Goal: Task Accomplishment & Management: Complete application form

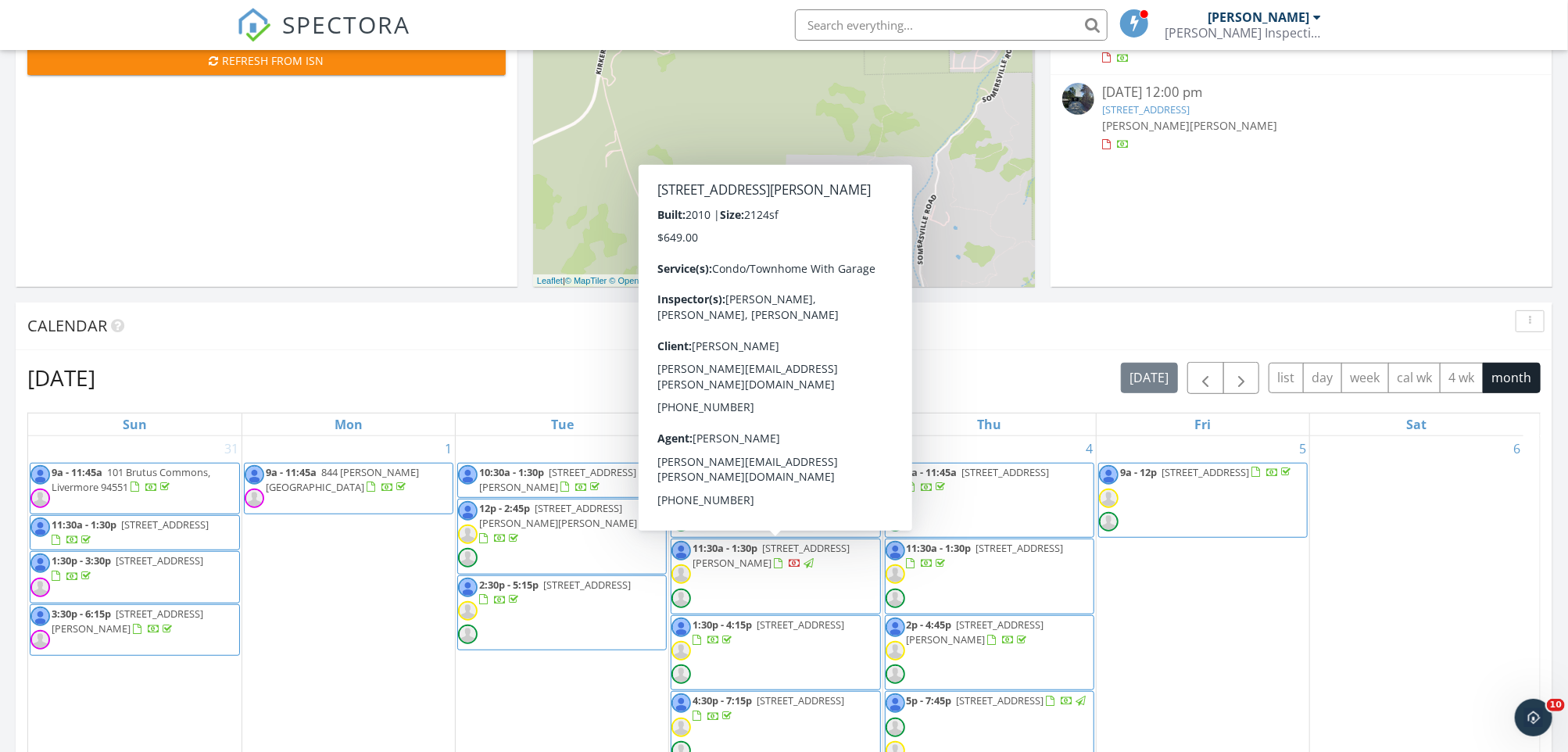
scroll to position [358, 0]
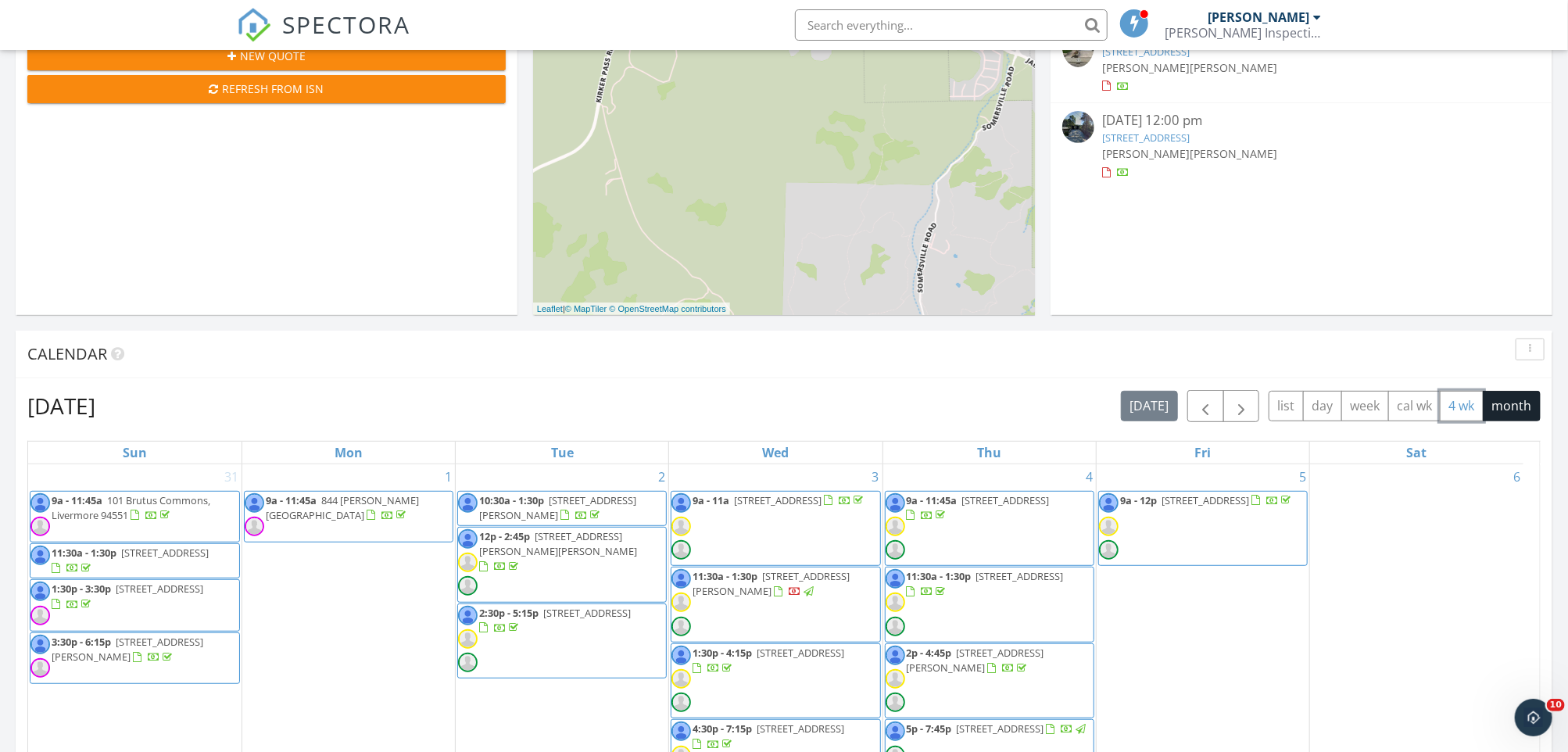
click at [1470, 401] on button "4 wk" at bounding box center [1461, 406] width 43 height 31
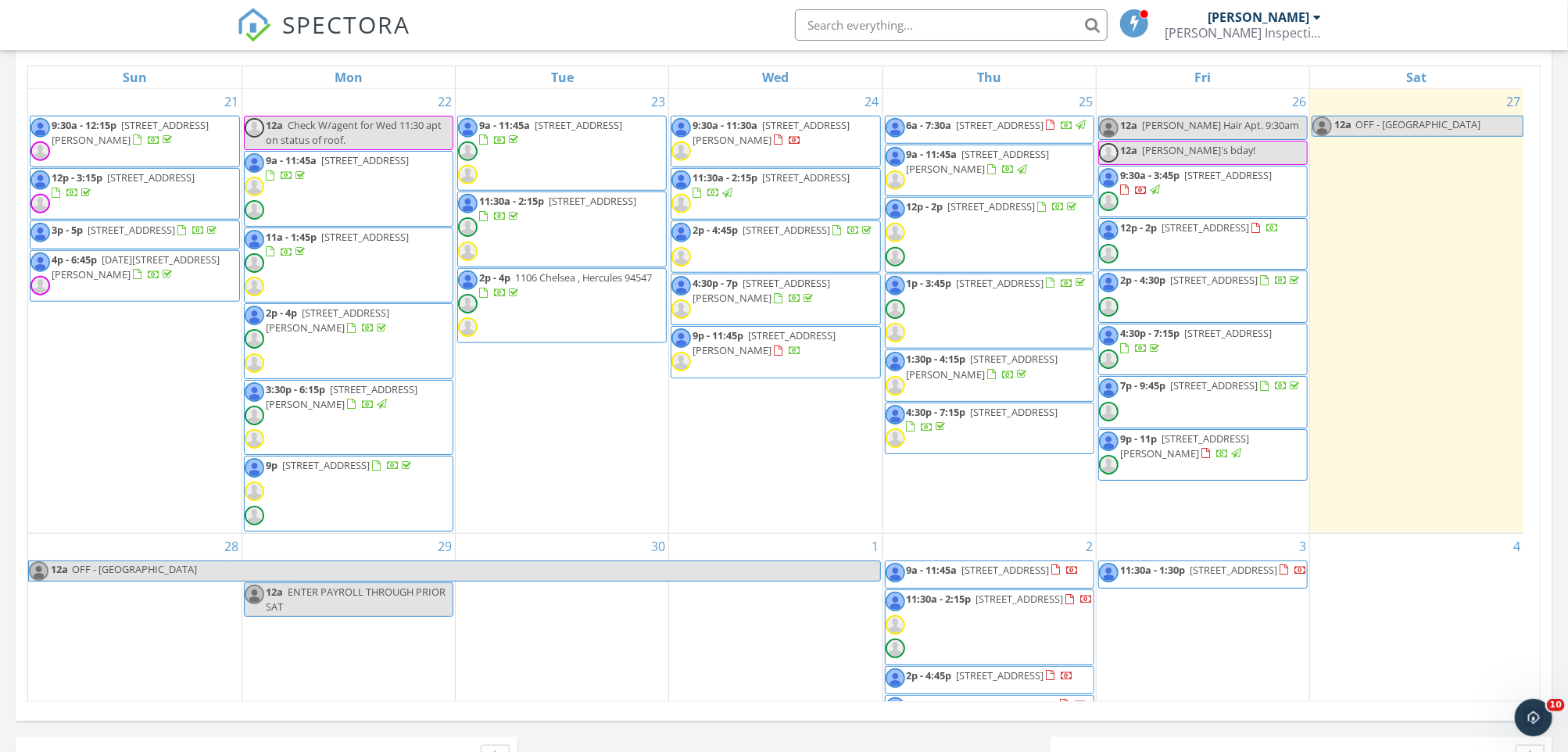
scroll to position [184, 0]
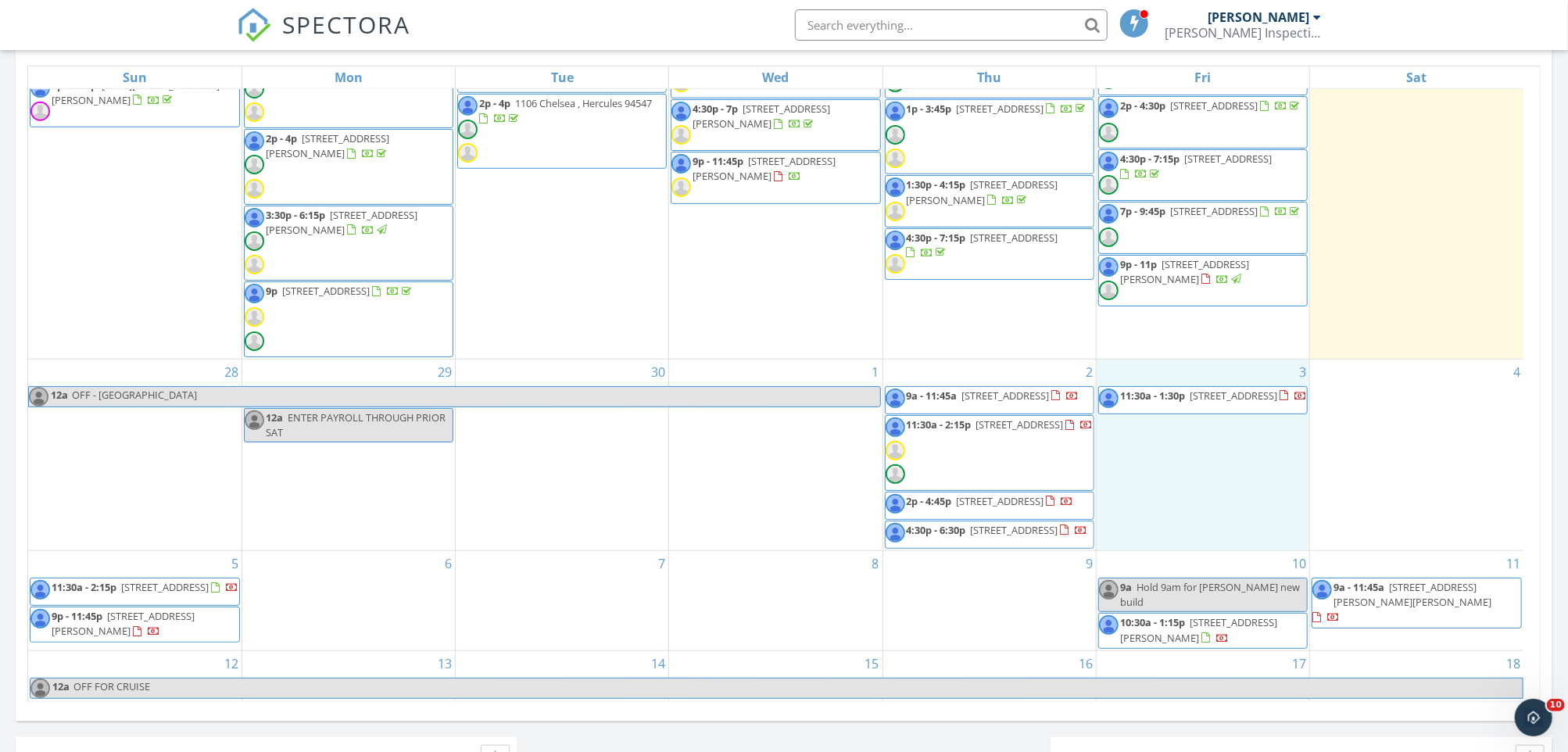
click at [1201, 486] on div "3 11:30a - 1:30p 104 Laurelwood Dr, Danville 94506" at bounding box center [1203, 454] width 213 height 190
click at [1215, 424] on link "Inspection" at bounding box center [1199, 420] width 80 height 25
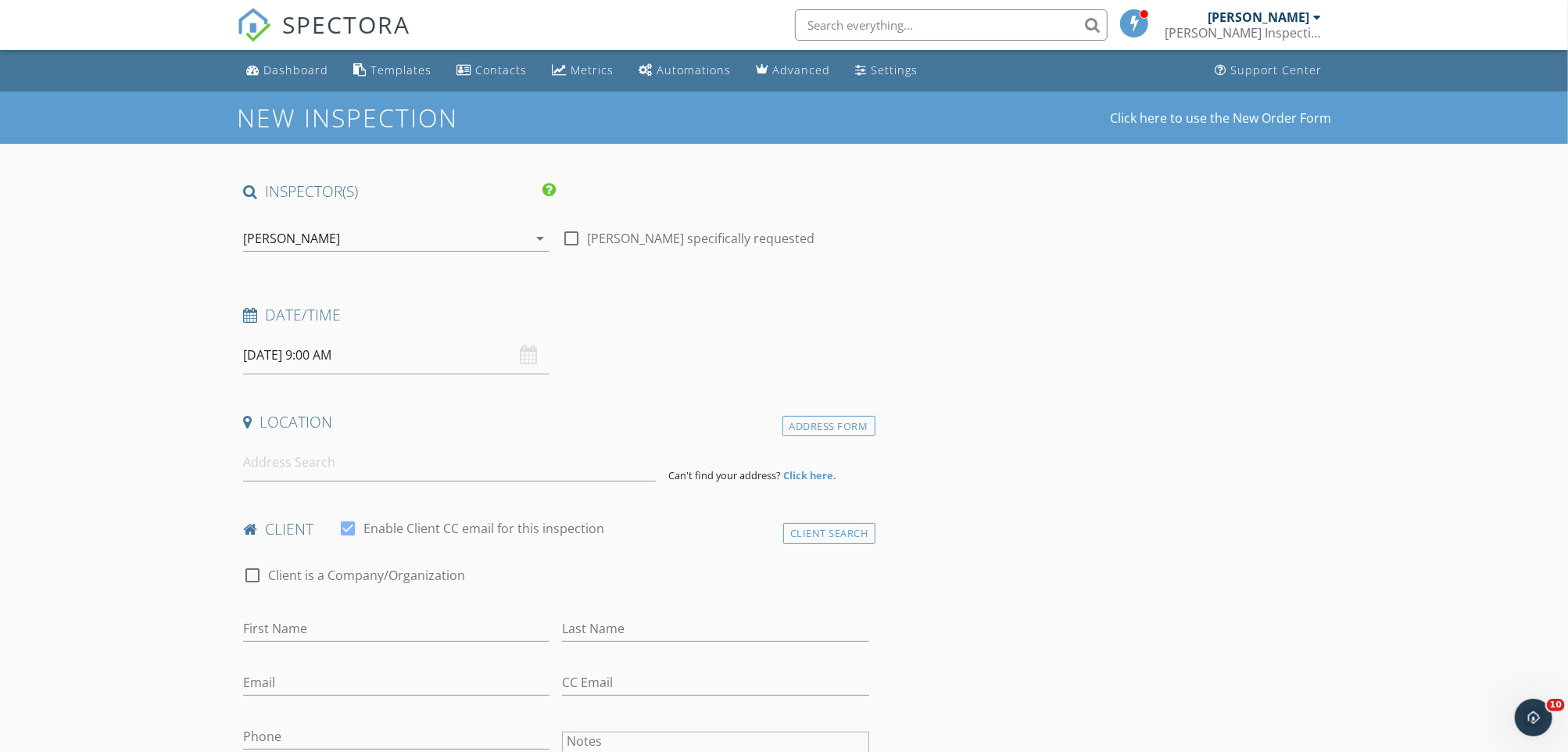
click at [296, 366] on input "[DATE] 9:00 AM" at bounding box center [396, 356] width 306 height 39
type input "10"
type input "[DATE] 10:00 AM"
click at [332, 614] on span at bounding box center [333, 615] width 11 height 15
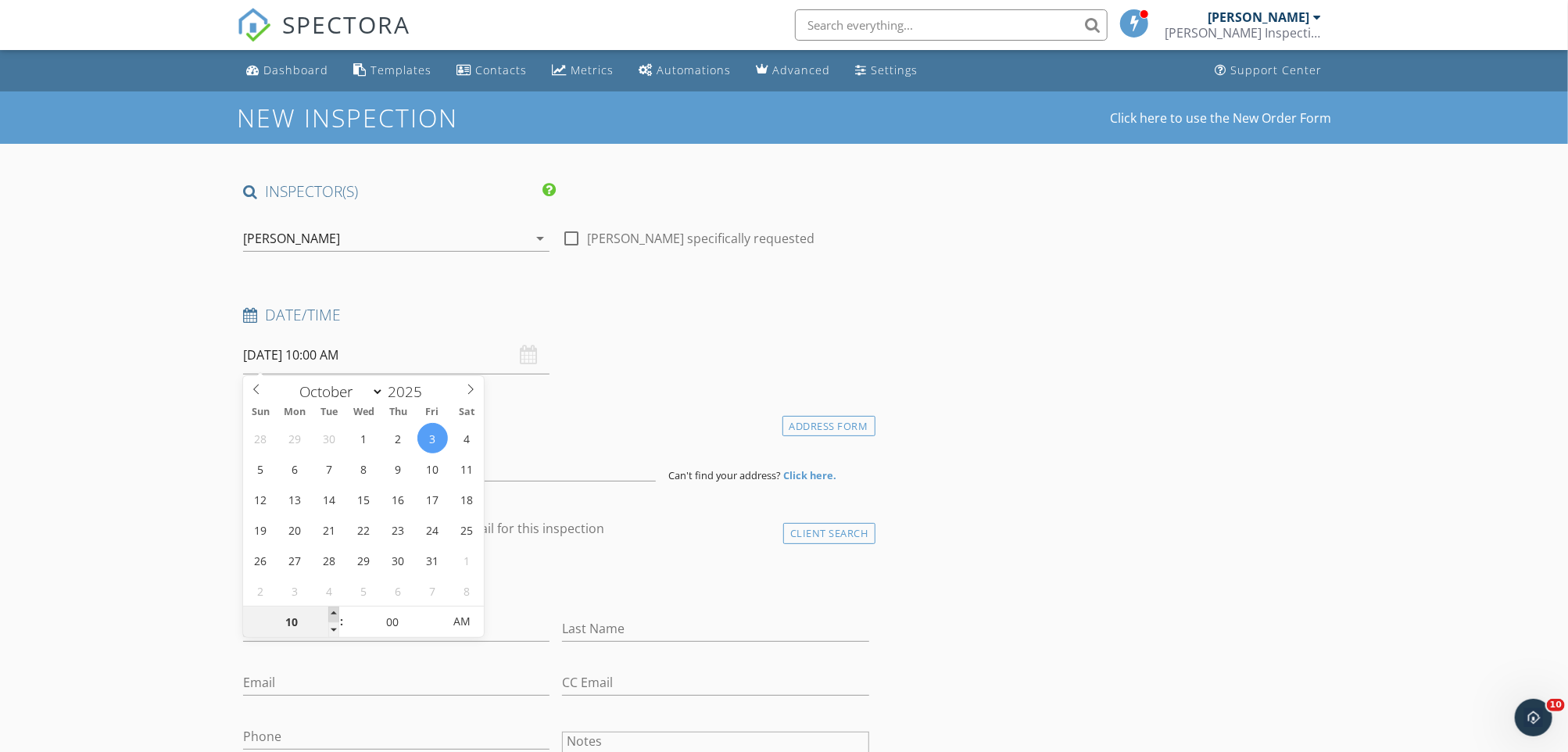
type input "11"
type input "[DATE] 11:00 AM"
click at [332, 614] on span at bounding box center [333, 615] width 11 height 15
type input "12"
type input "10/03/2025 12:00 PM"
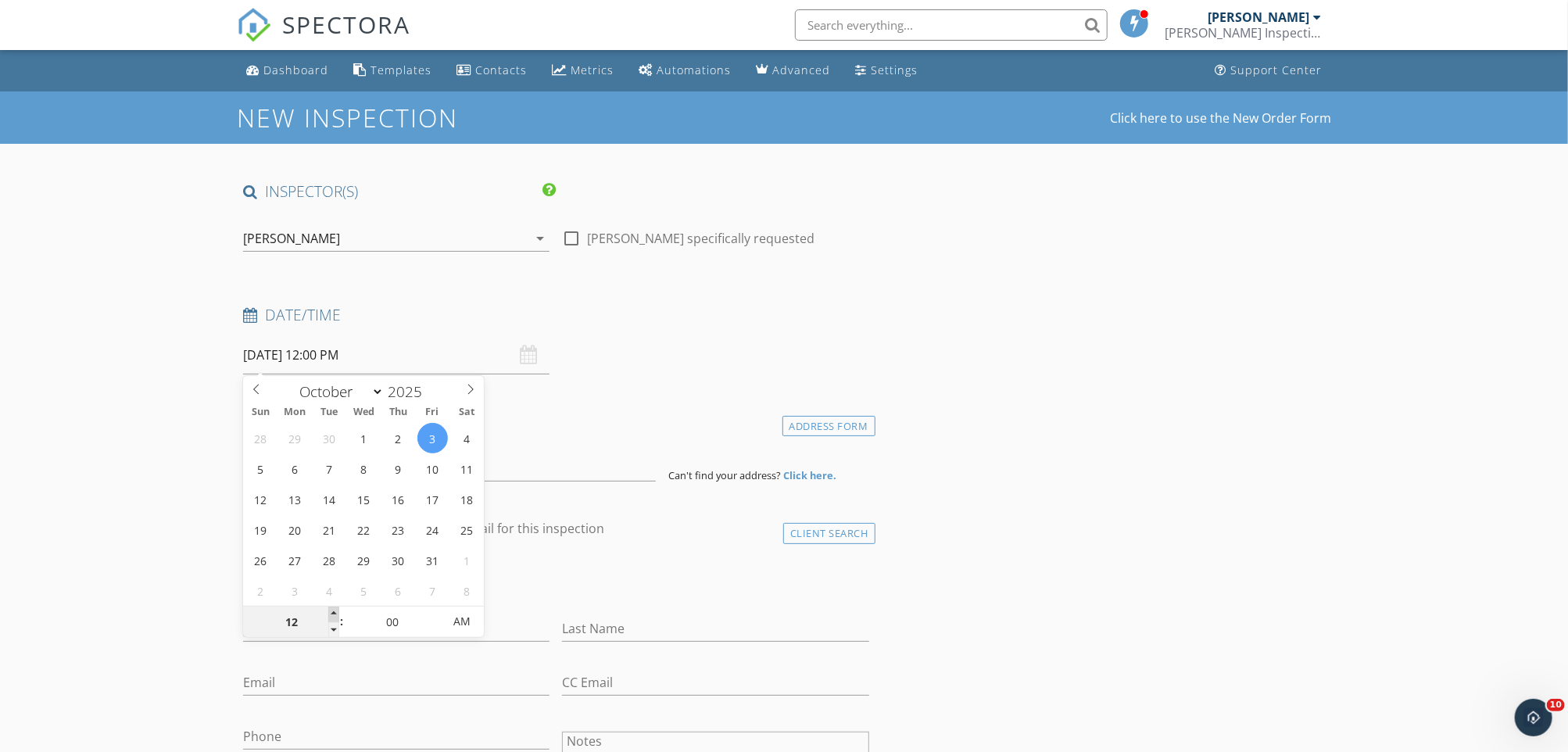
click at [332, 614] on span at bounding box center [333, 615] width 11 height 15
type input "01"
type input "10/03/2025 1:00 PM"
click at [332, 614] on span at bounding box center [333, 615] width 11 height 15
type input "05"
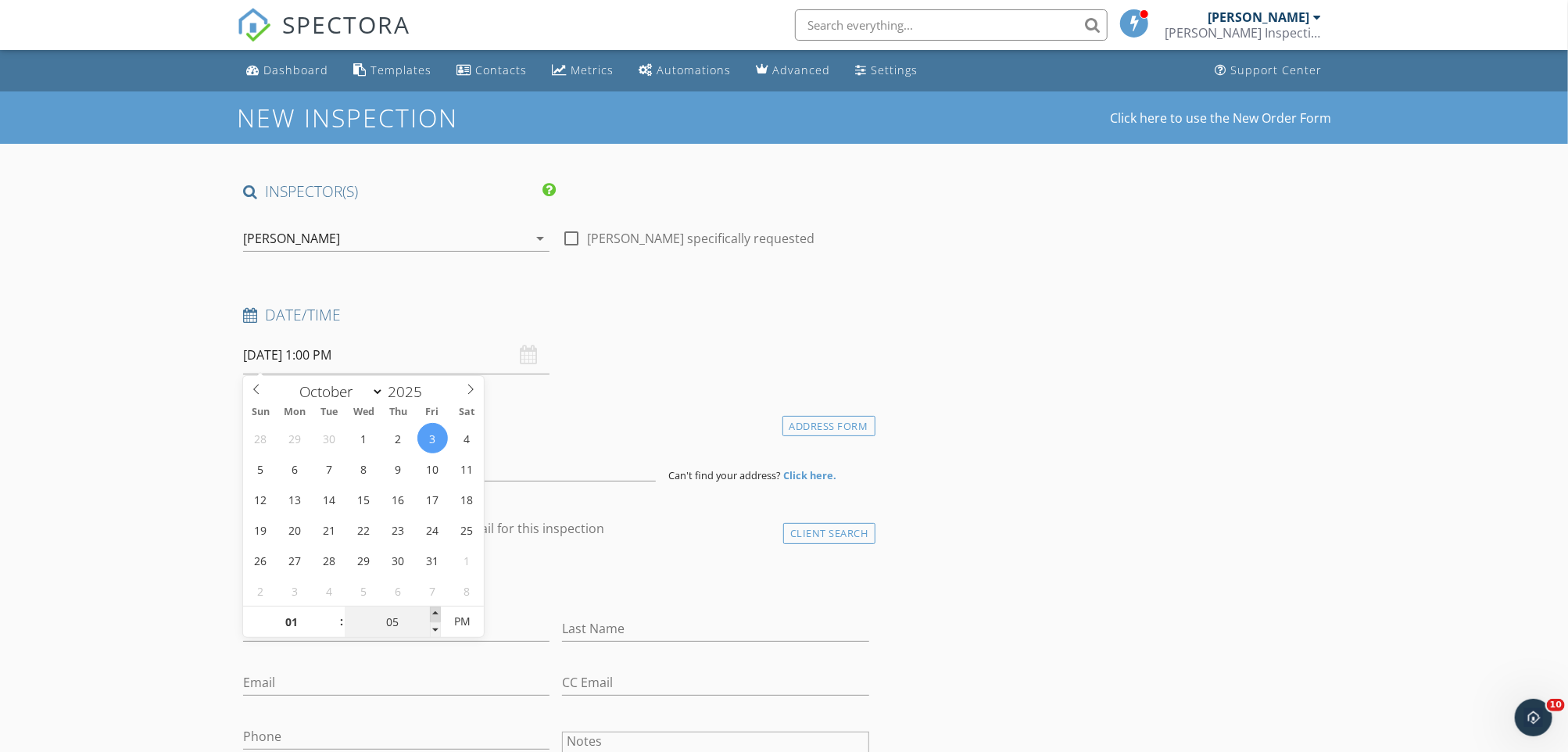
type input "10/03/2025 1:05 PM"
click at [433, 613] on span at bounding box center [435, 615] width 11 height 15
type input "10"
type input "10/03/2025 1:10 PM"
click at [433, 613] on span at bounding box center [435, 615] width 11 height 15
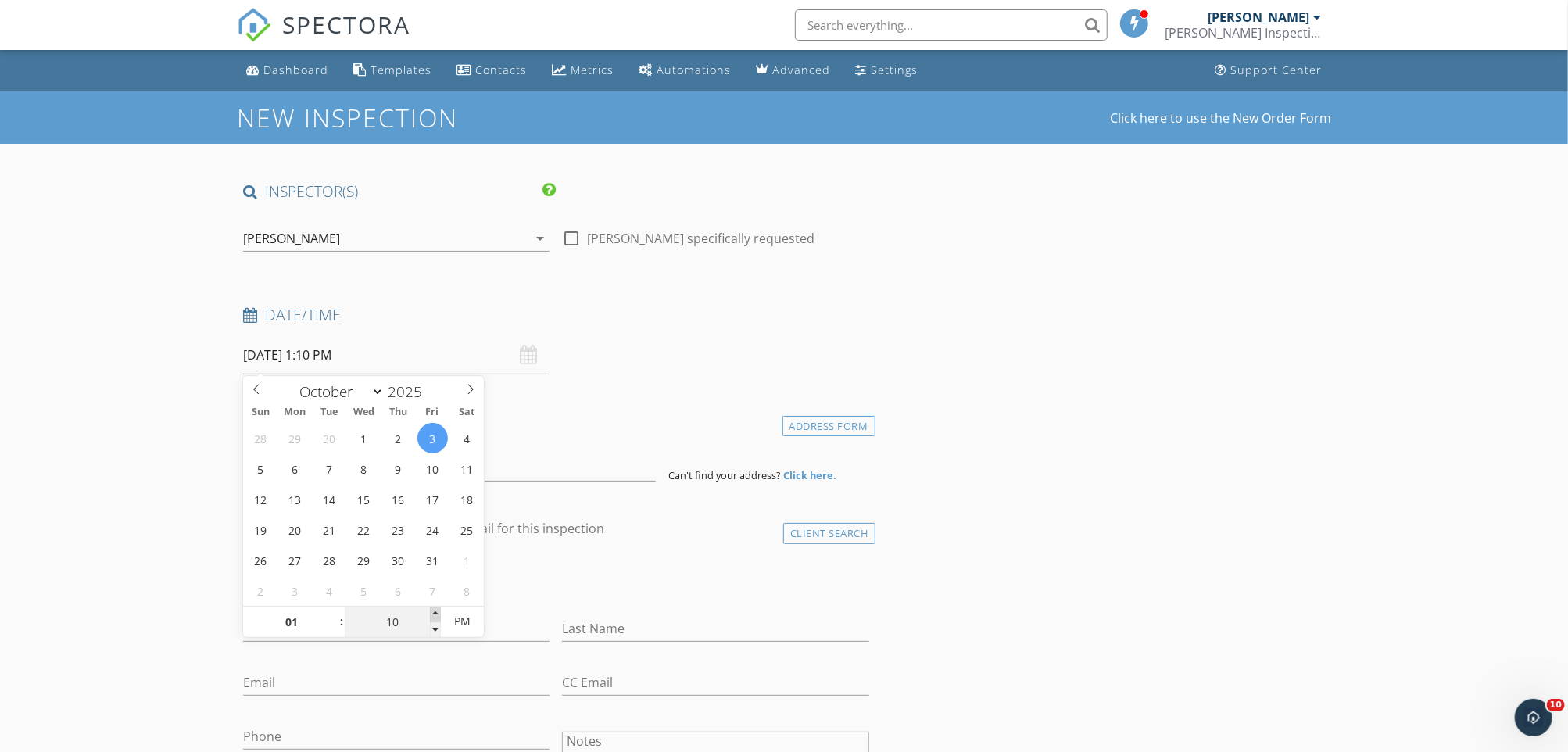
type input "15"
type input "10/03/2025 1:15 PM"
click at [433, 613] on span at bounding box center [435, 615] width 11 height 15
type input "20"
type input "10/03/2025 1:20 PM"
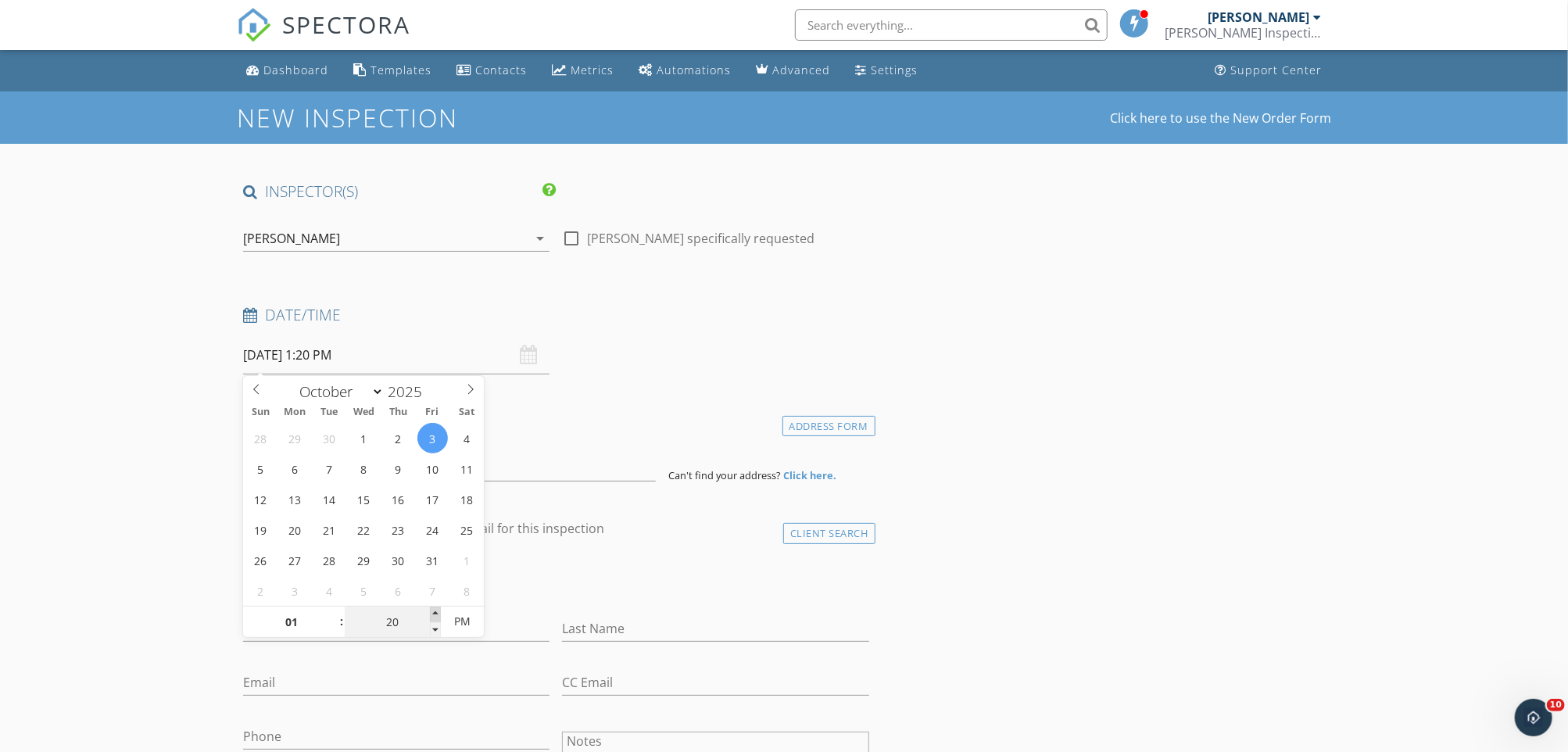
click at [433, 613] on span at bounding box center [435, 615] width 11 height 15
type input "25"
type input "10/03/2025 1:25 PM"
click at [433, 613] on span at bounding box center [435, 615] width 11 height 15
type input "30"
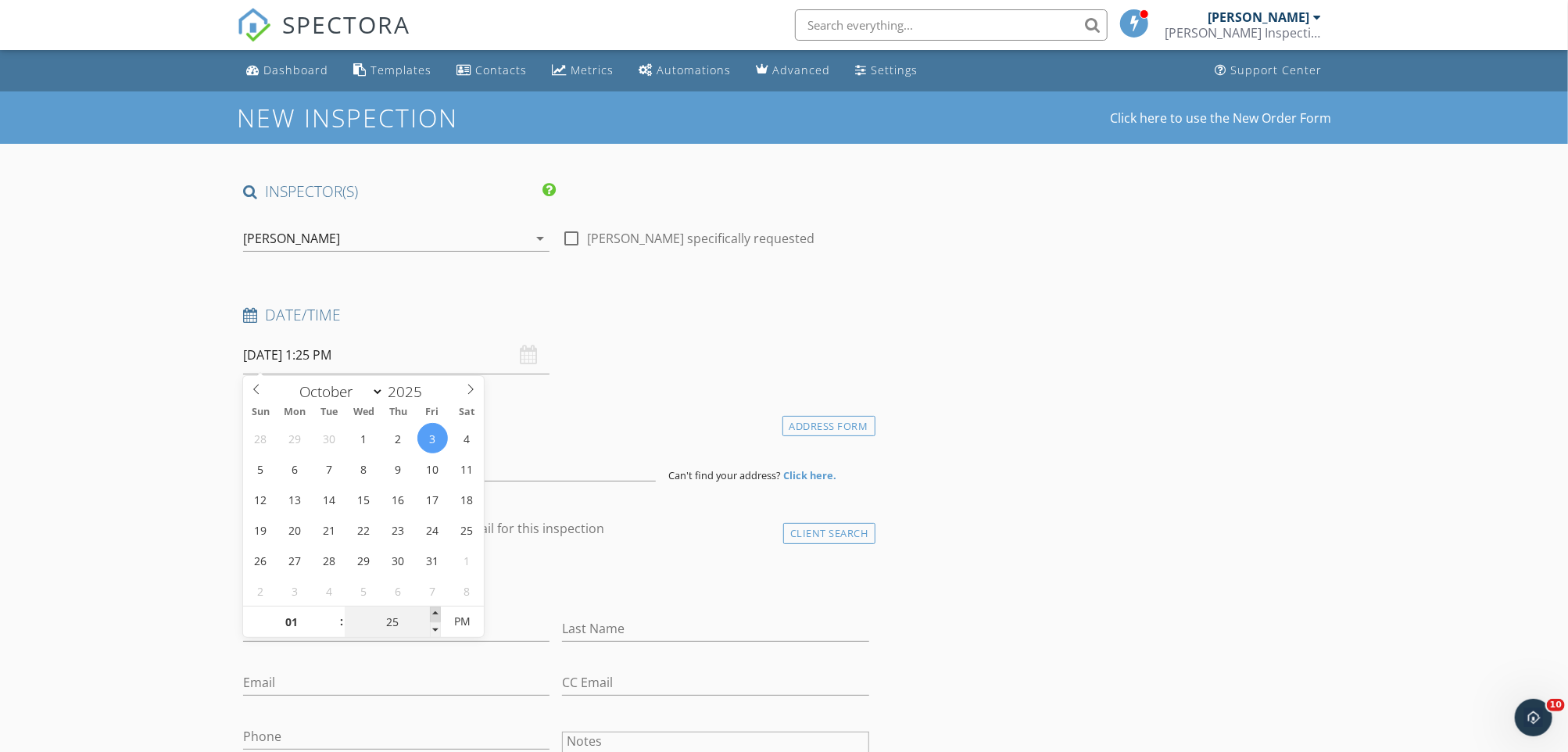
type input "[DATE] 1:30 PM"
click at [433, 613] on span at bounding box center [435, 615] width 11 height 15
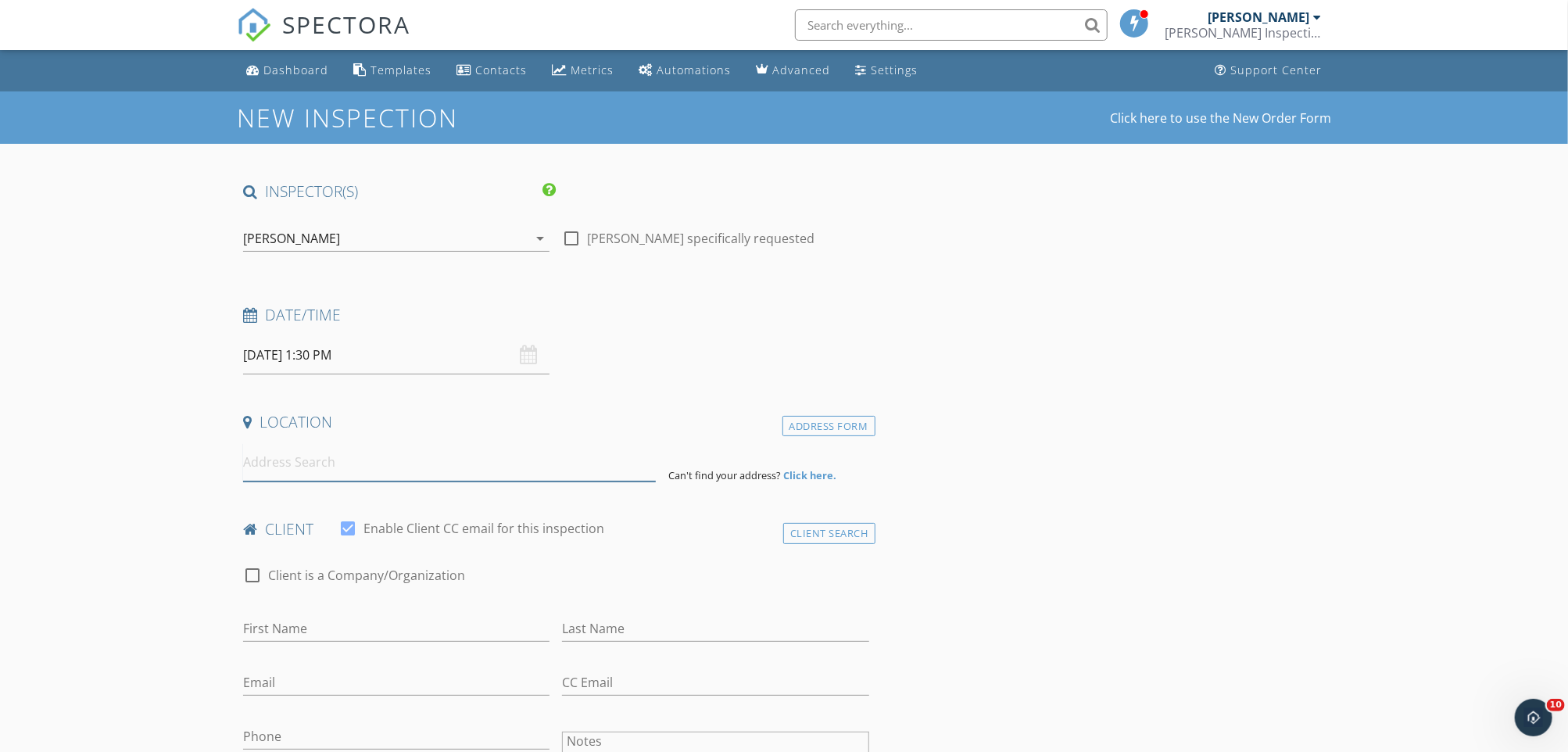
click at [348, 475] on input at bounding box center [449, 463] width 413 height 39
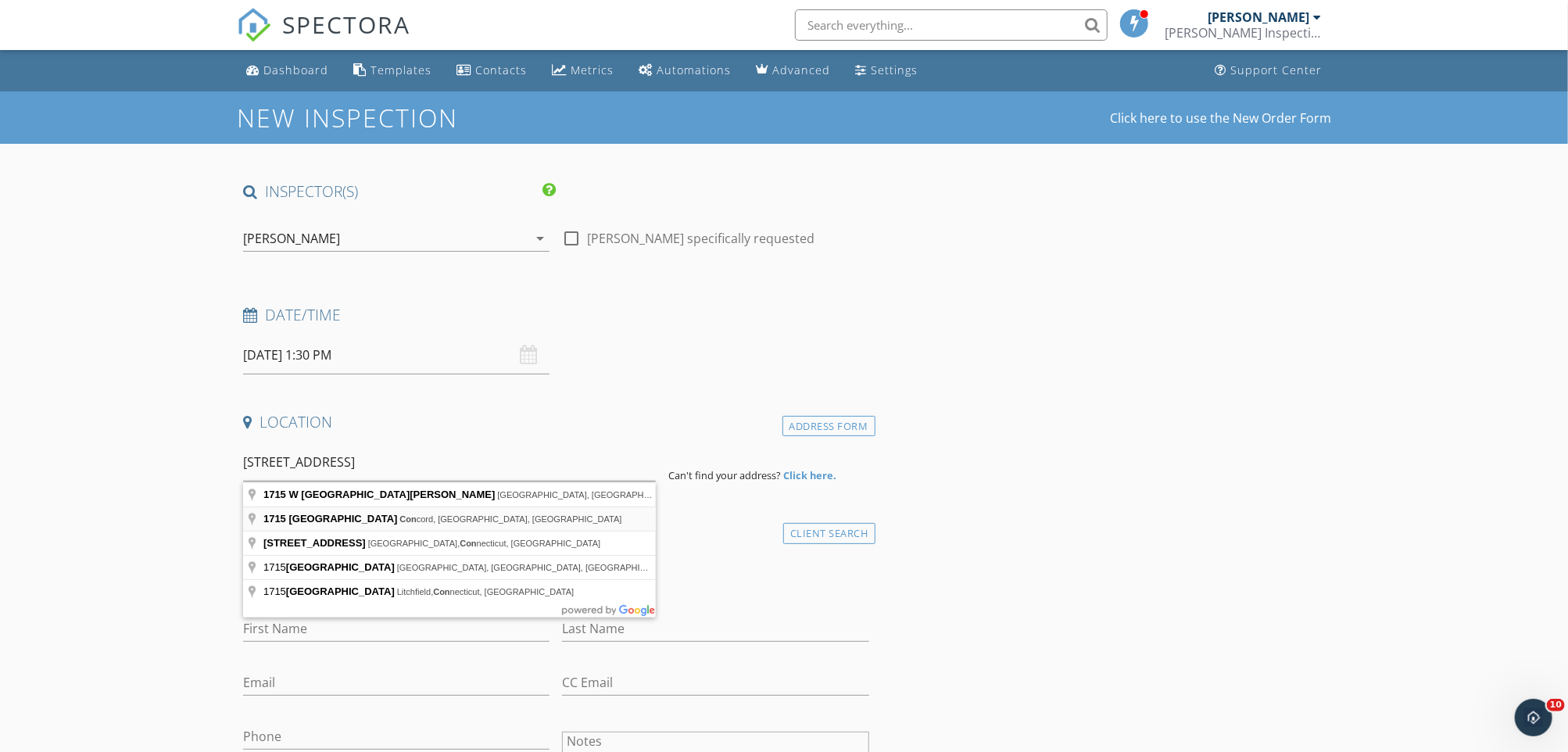
type input "1715 West St, Concord, CA, USA"
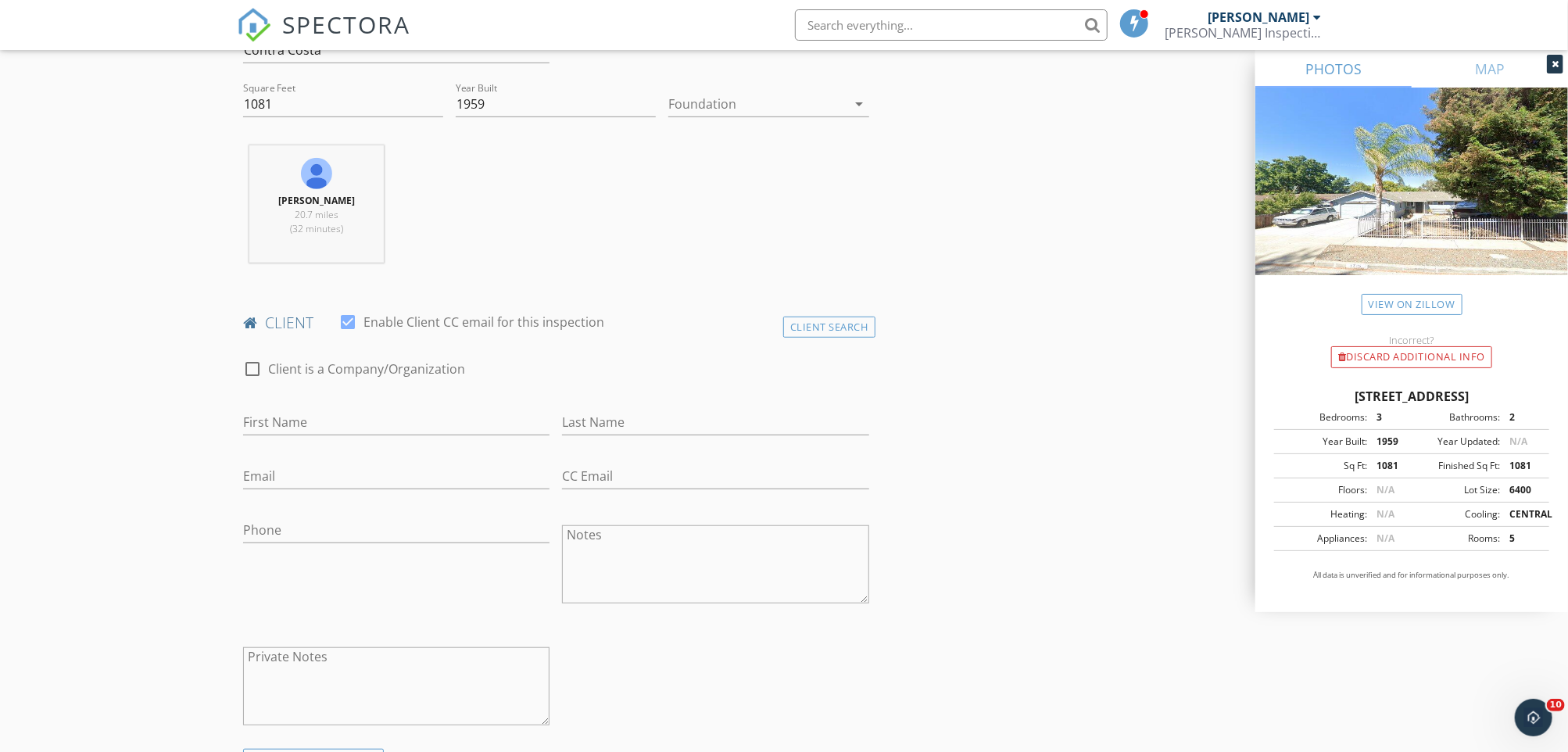
scroll to position [528, 0]
click at [349, 423] on input "First Name" at bounding box center [396, 420] width 306 height 26
type input "Irena"
type input "Vilia"
type input "irina_popov"
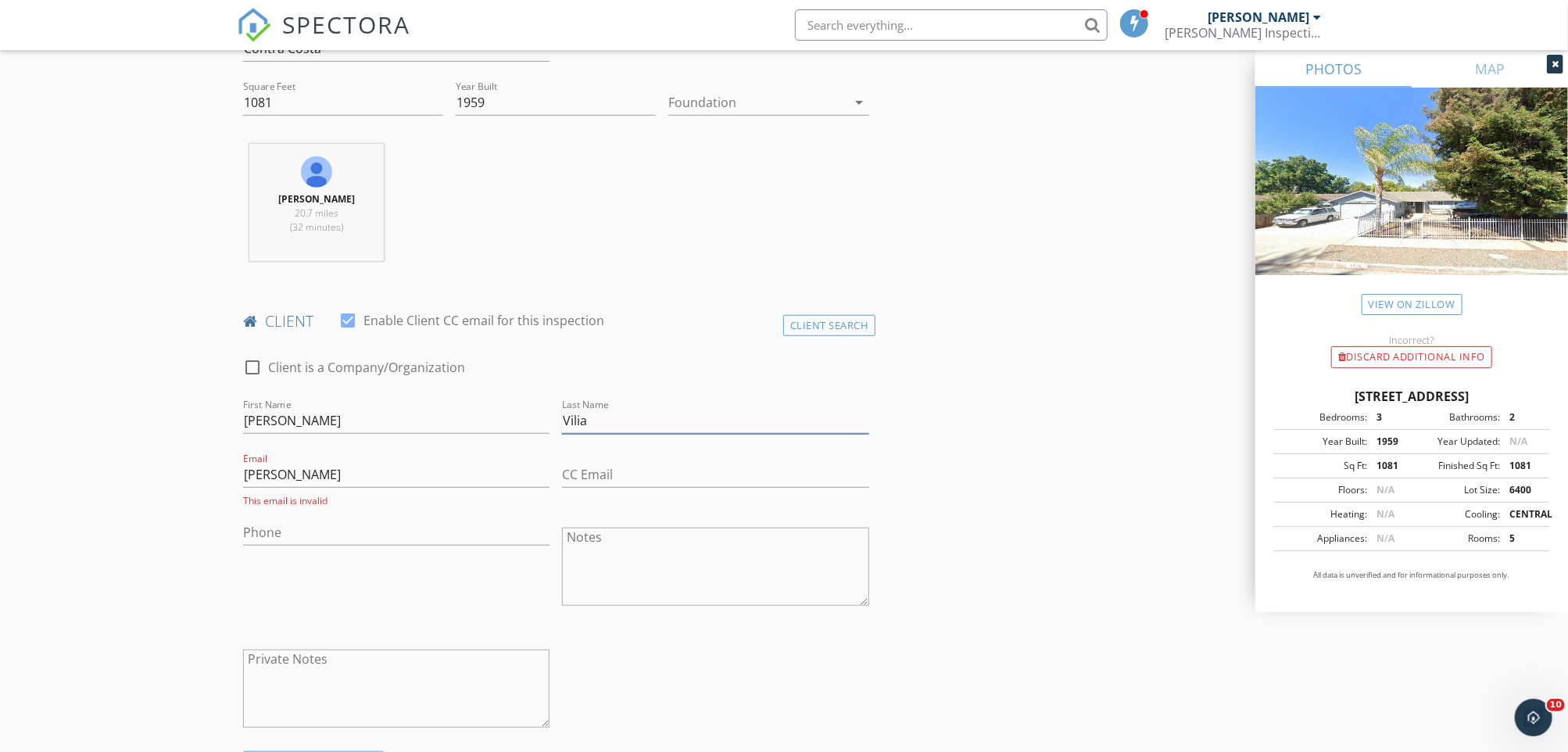
click at [584, 419] on input "Vilia" at bounding box center [715, 420] width 306 height 26
type input "Popov"
click at [446, 419] on input "Irena" at bounding box center [396, 420] width 306 height 26
click at [383, 473] on input "irina_popov" at bounding box center [396, 475] width 306 height 26
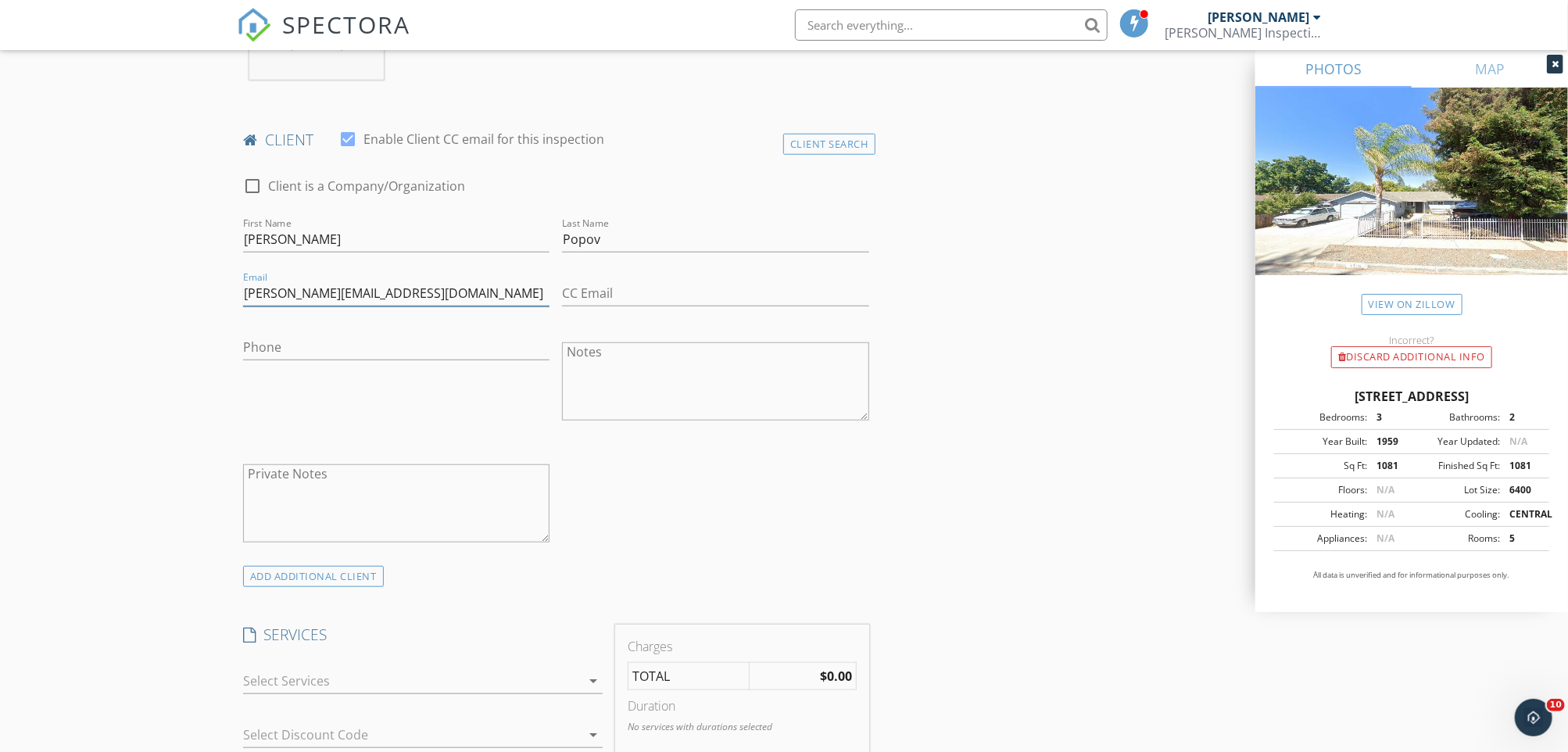
scroll to position [877, 0]
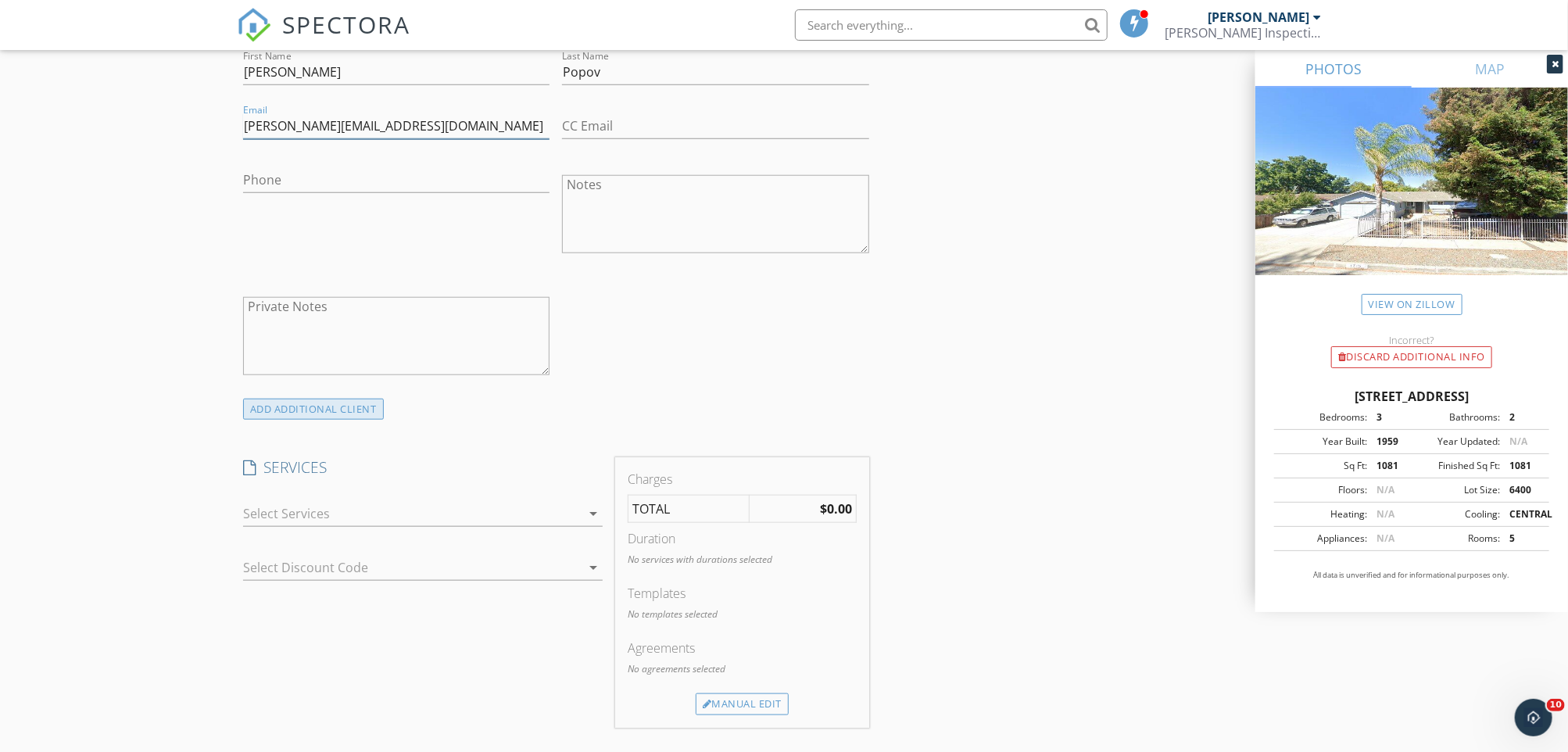
type input "irina_popov@yahoo.com"
click at [329, 410] on div "ADD ADDITIONAL client" at bounding box center [314, 410] width 141 height 21
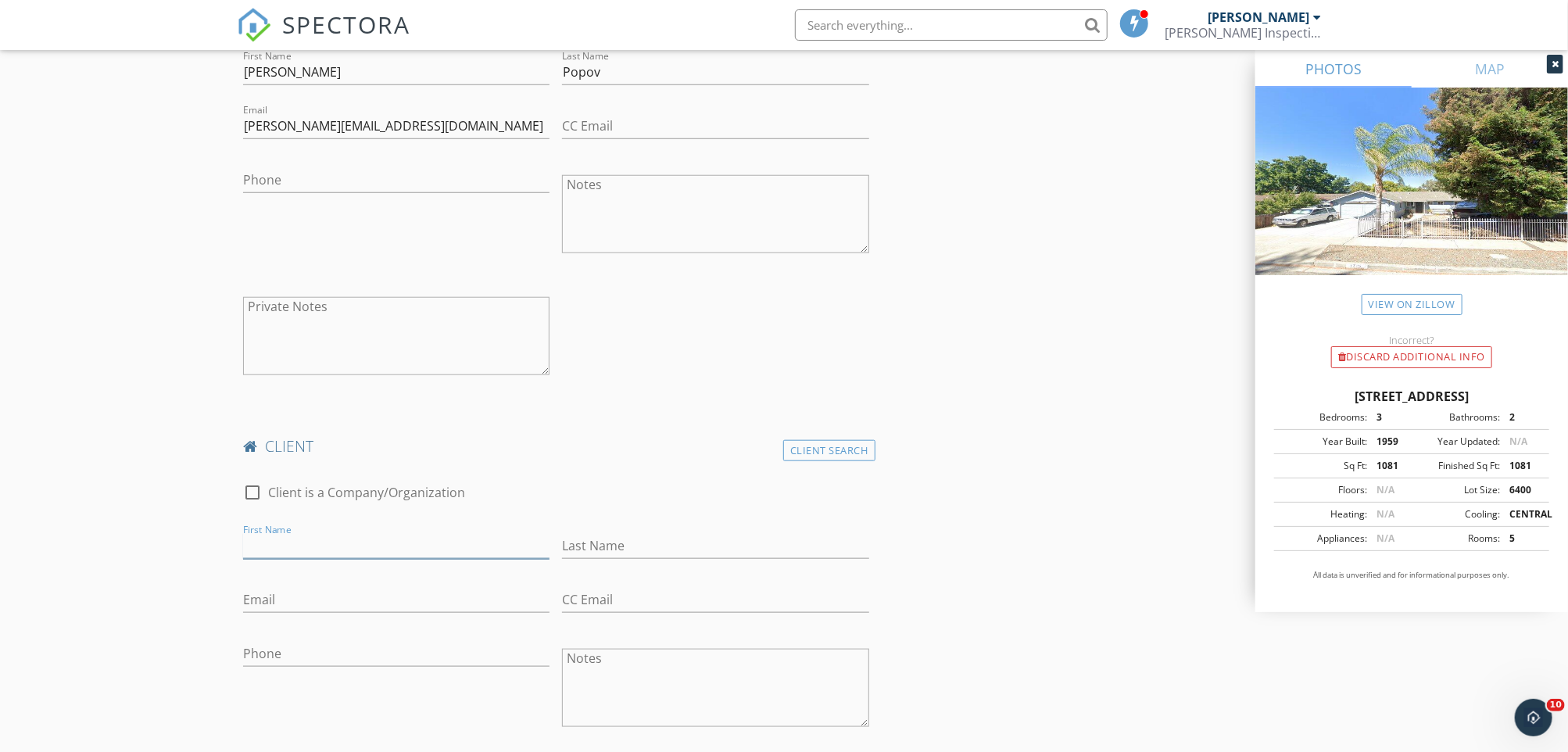
click at [301, 555] on input "First Name" at bounding box center [396, 546] width 306 height 26
type input "Eugene"
type input "Popov"
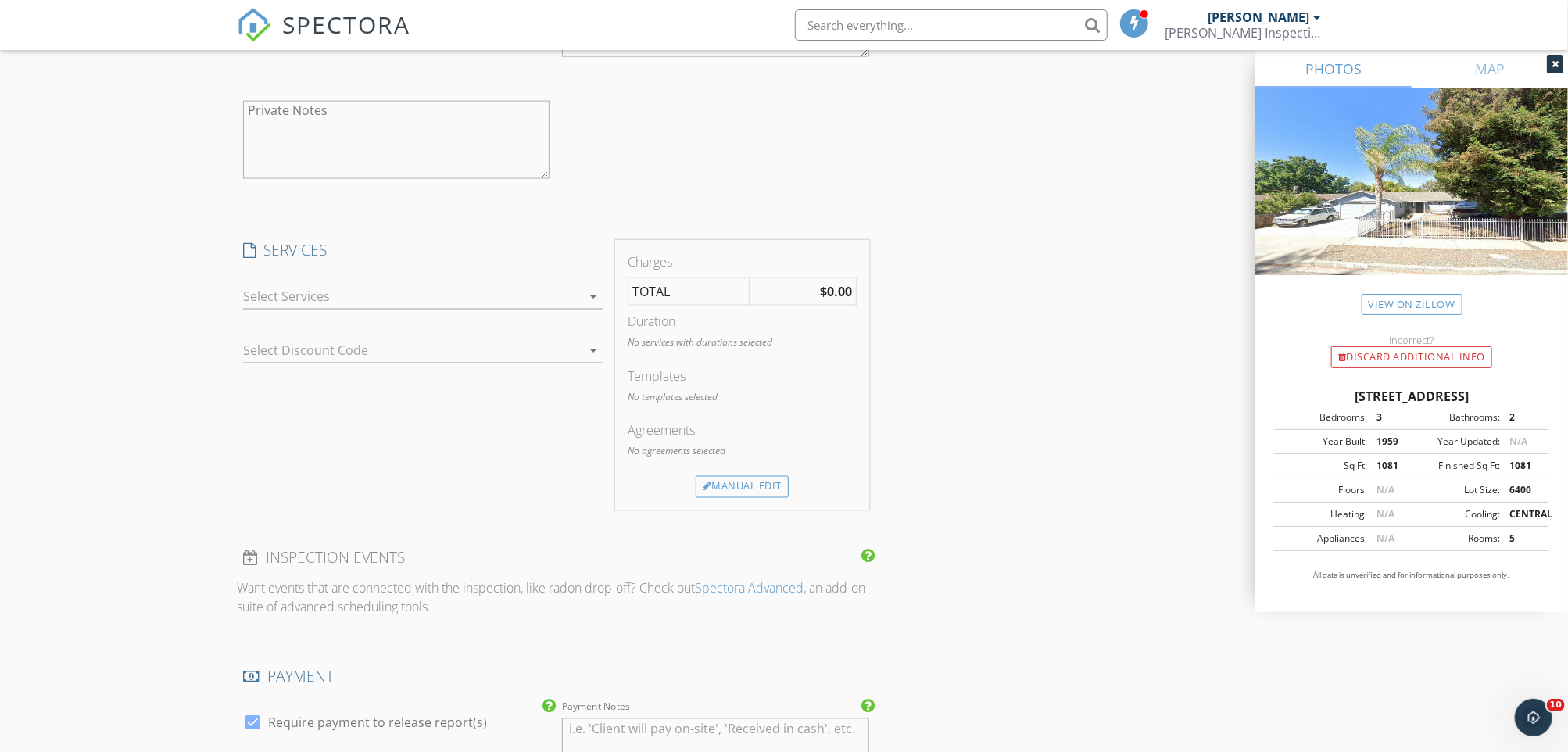
scroll to position [1548, 0]
type input "eugene_popov@yahoo.com"
click at [395, 288] on div at bounding box center [412, 294] width 337 height 25
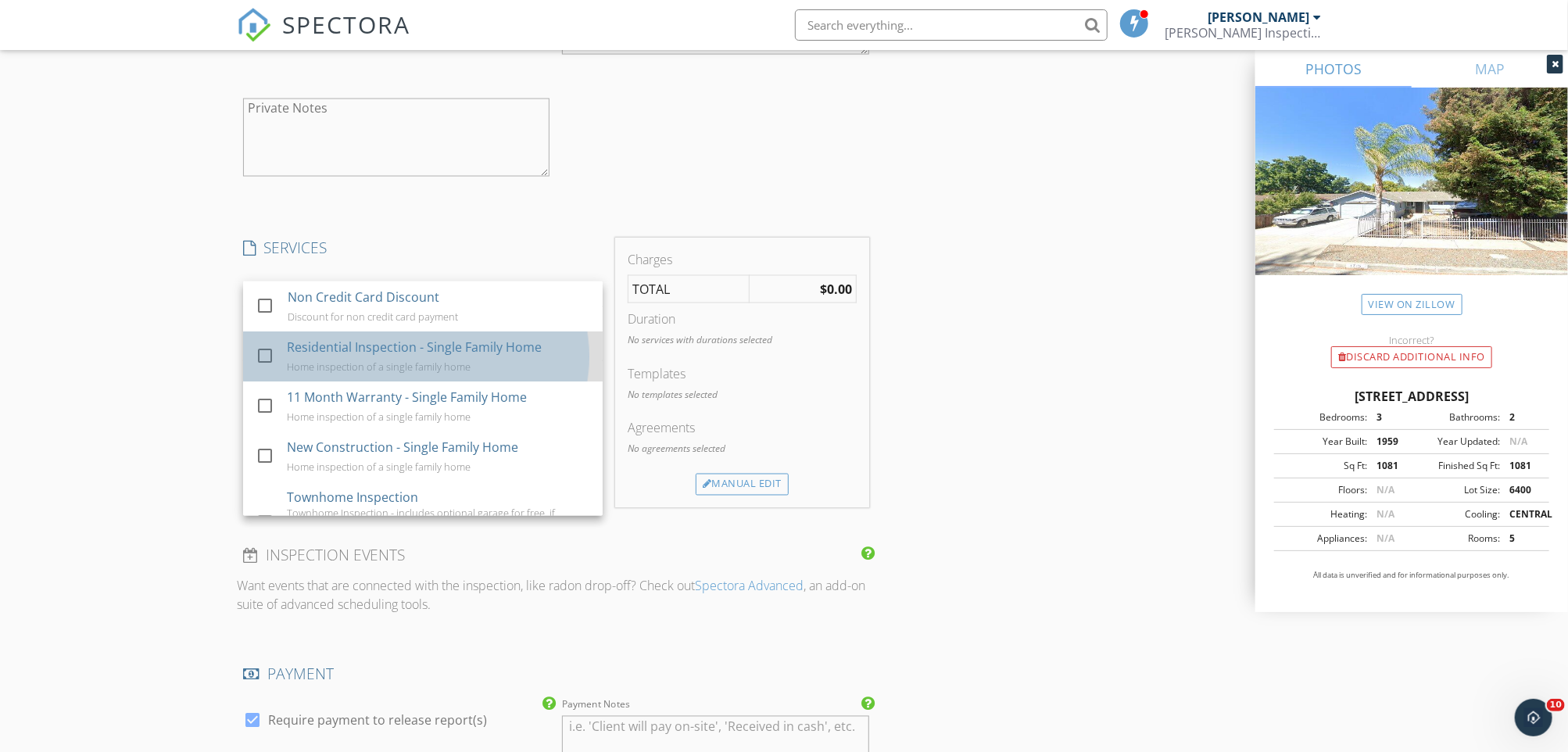
click at [330, 353] on div "Residential Inspection - Single Family Home" at bounding box center [414, 346] width 255 height 18
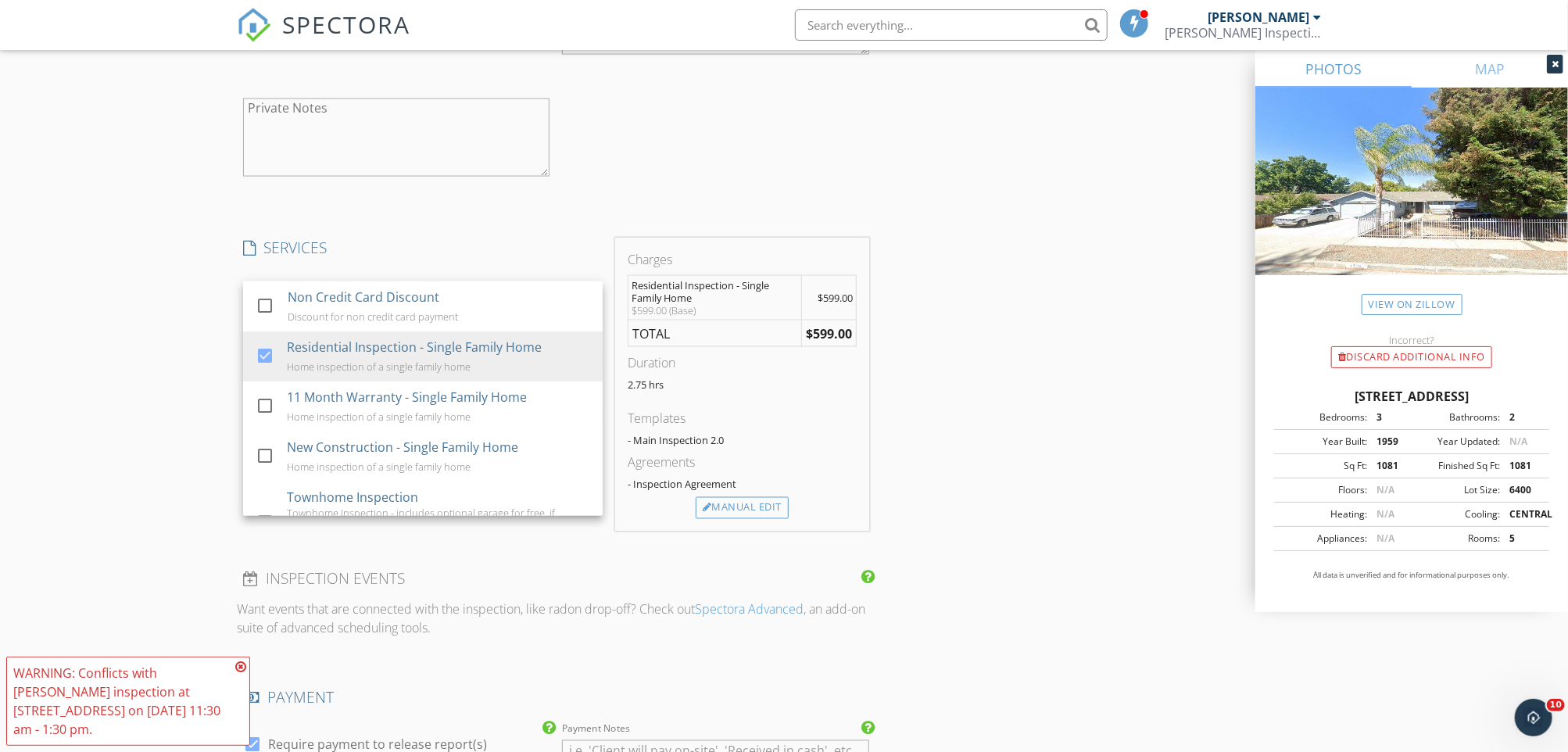
click at [164, 361] on div "New Inspection Click here to use the New Order Form INSPECTOR(S) check_box Jaso…" at bounding box center [784, 179] width 1568 height 3274
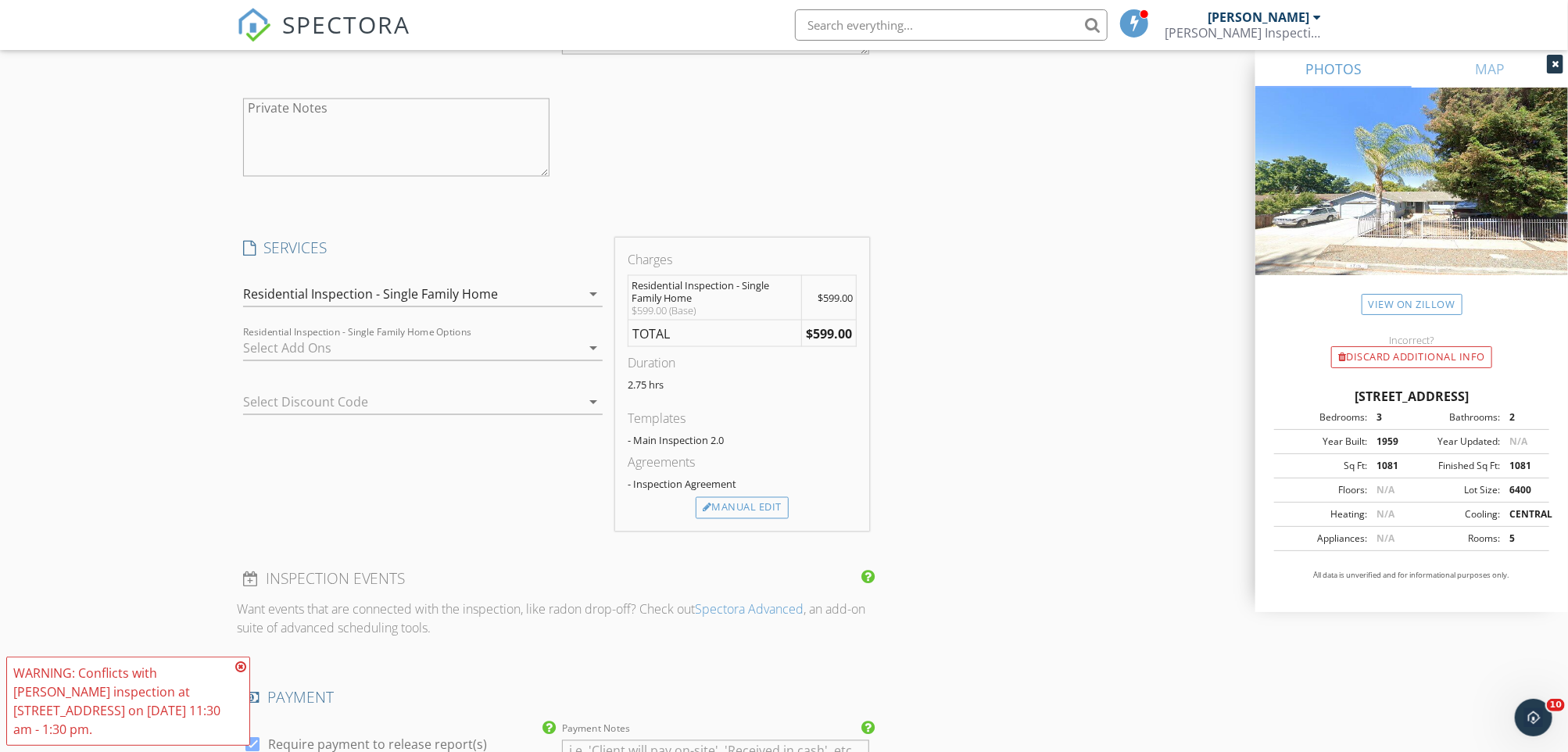
click at [328, 351] on div at bounding box center [412, 348] width 337 height 25
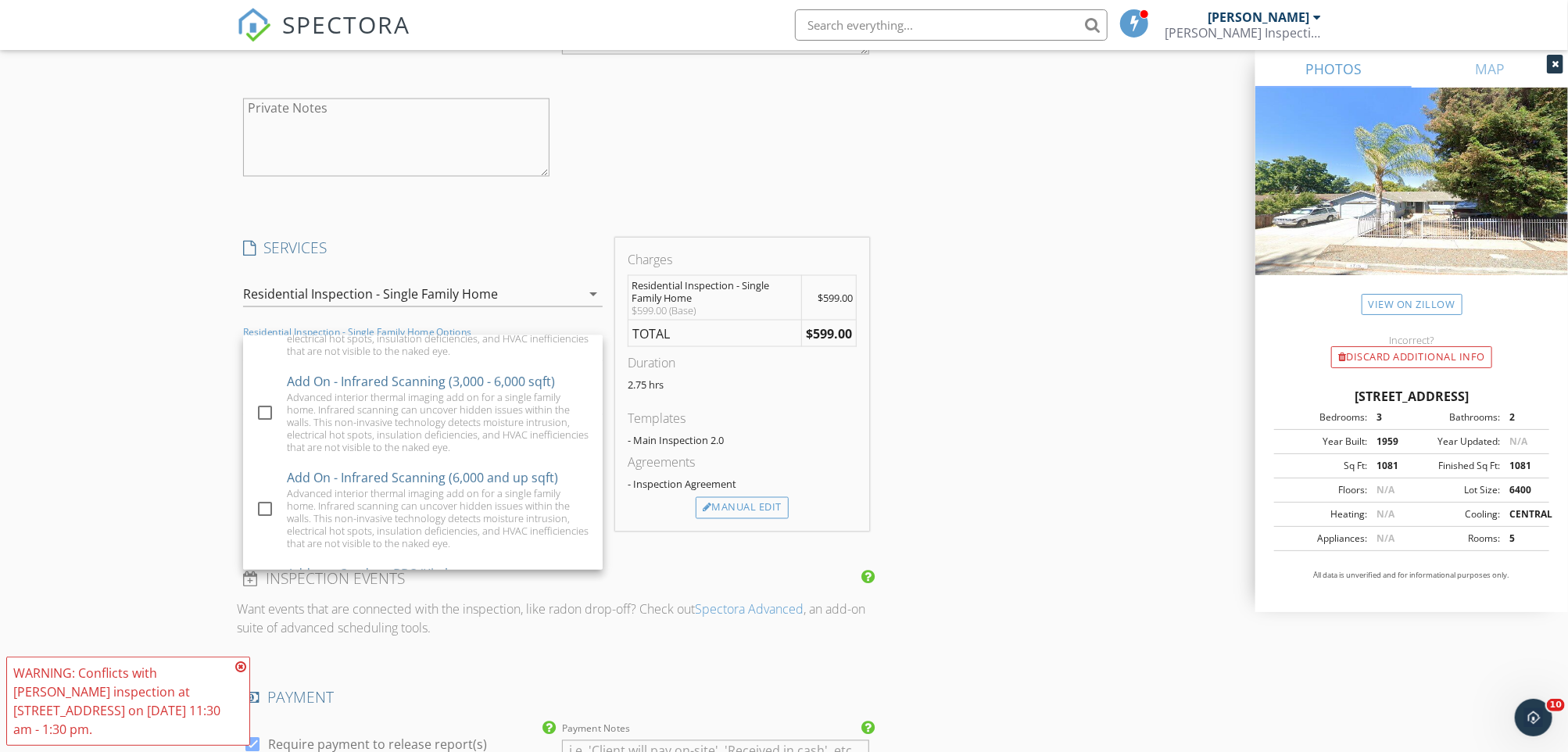
scroll to position [0, 0]
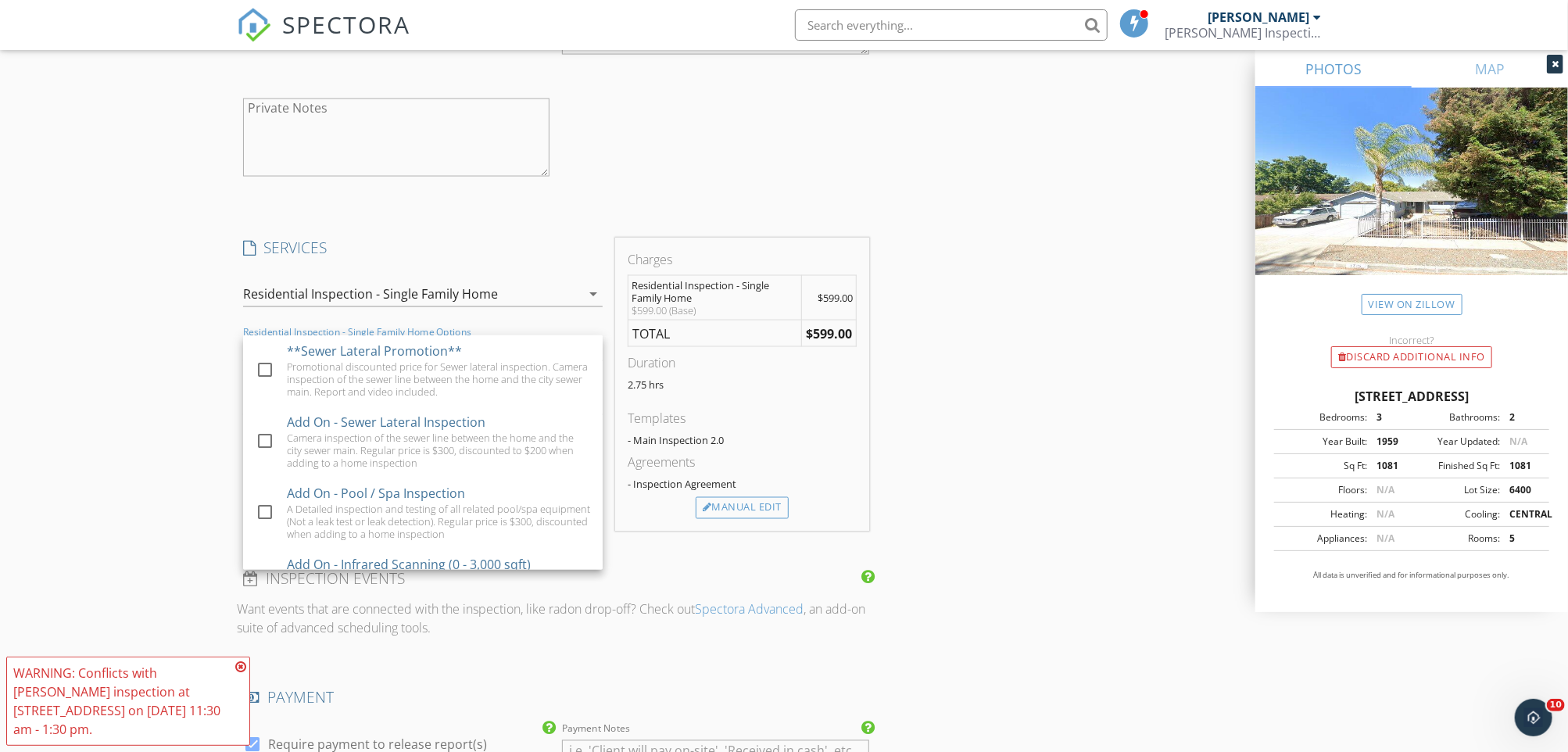
click at [153, 321] on div "New Inspection Click here to use the New Order Form INSPECTOR(S) check_box Jaso…" at bounding box center [784, 179] width 1568 height 3274
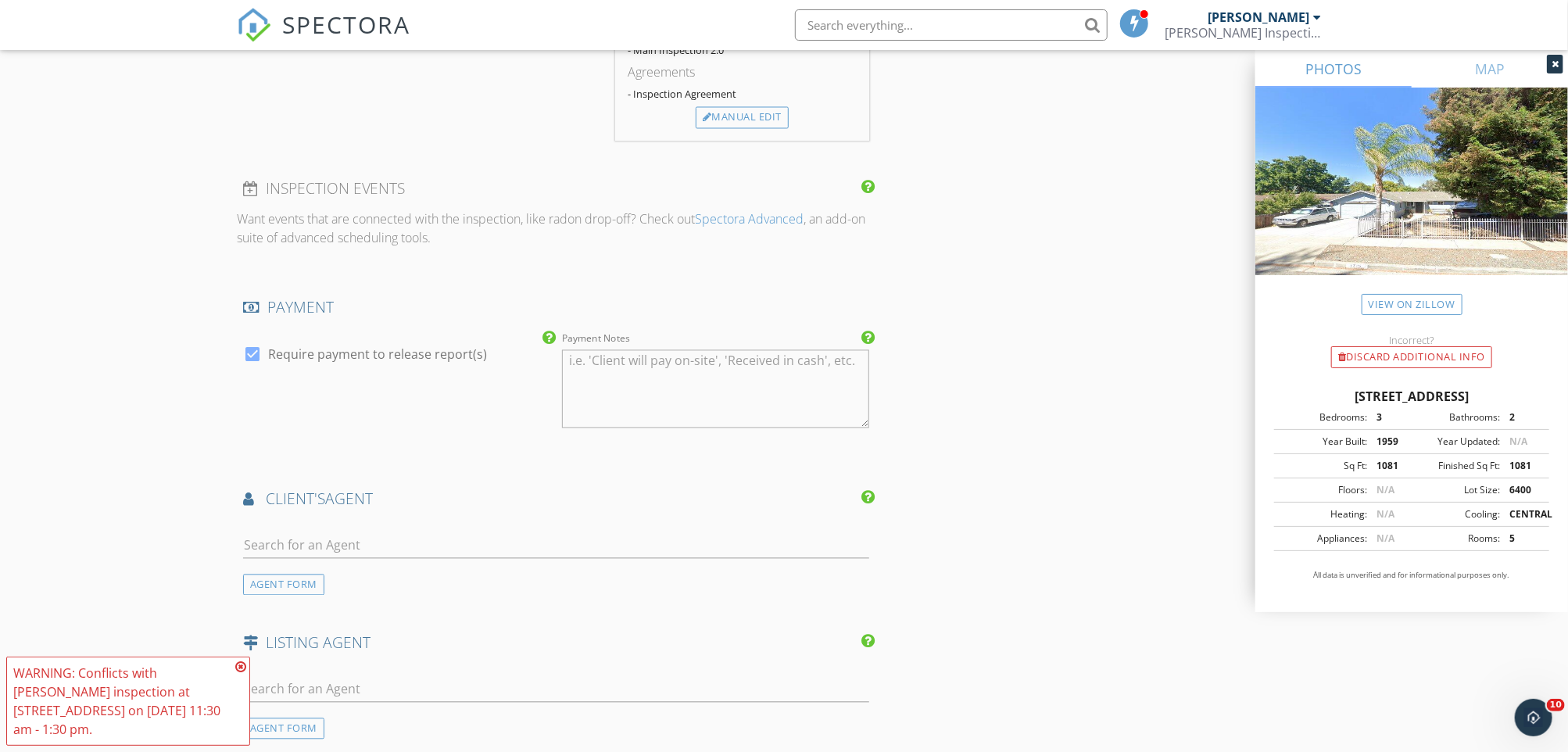
scroll to position [2193, 0]
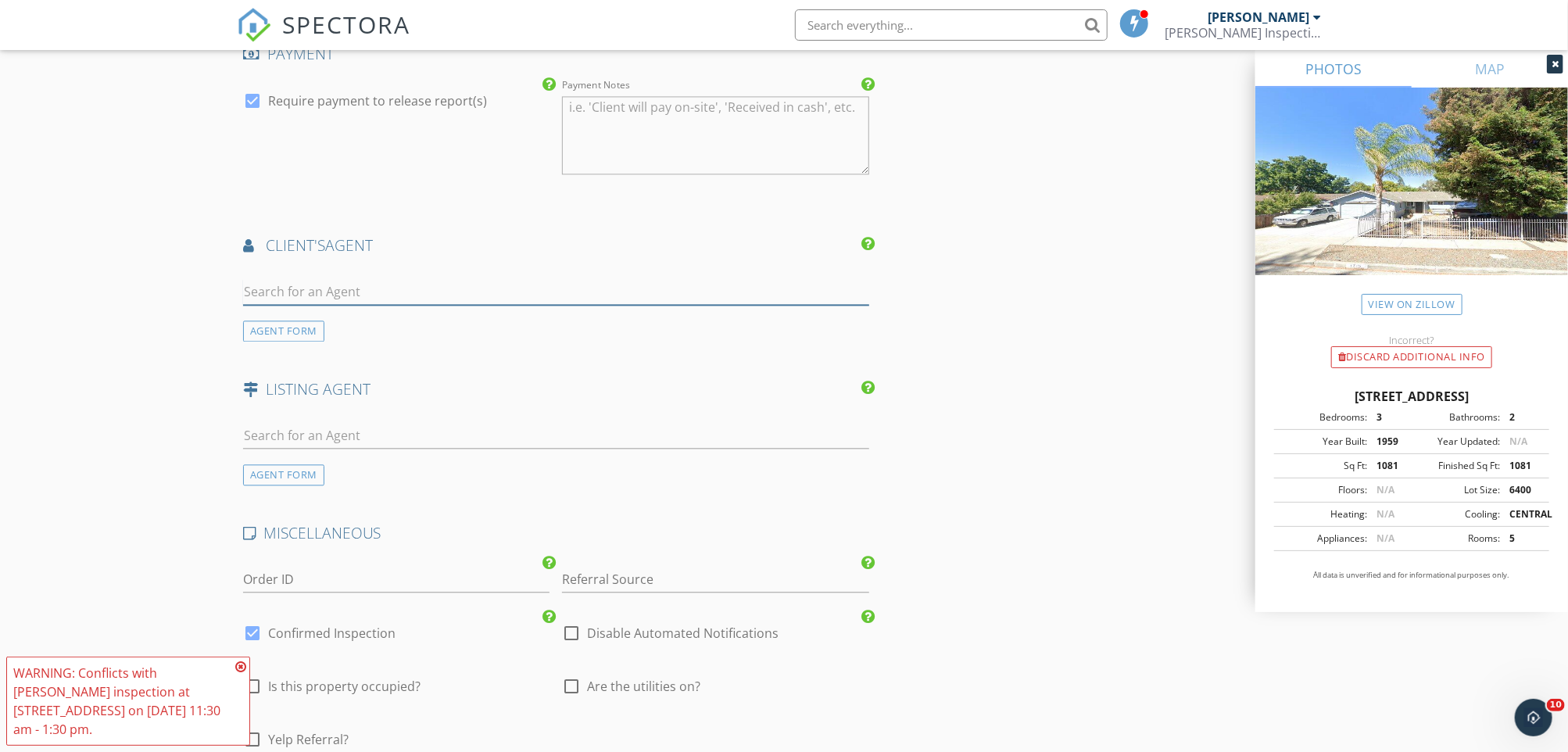
click at [430, 303] on input "text" at bounding box center [556, 292] width 626 height 26
type input "Marina"
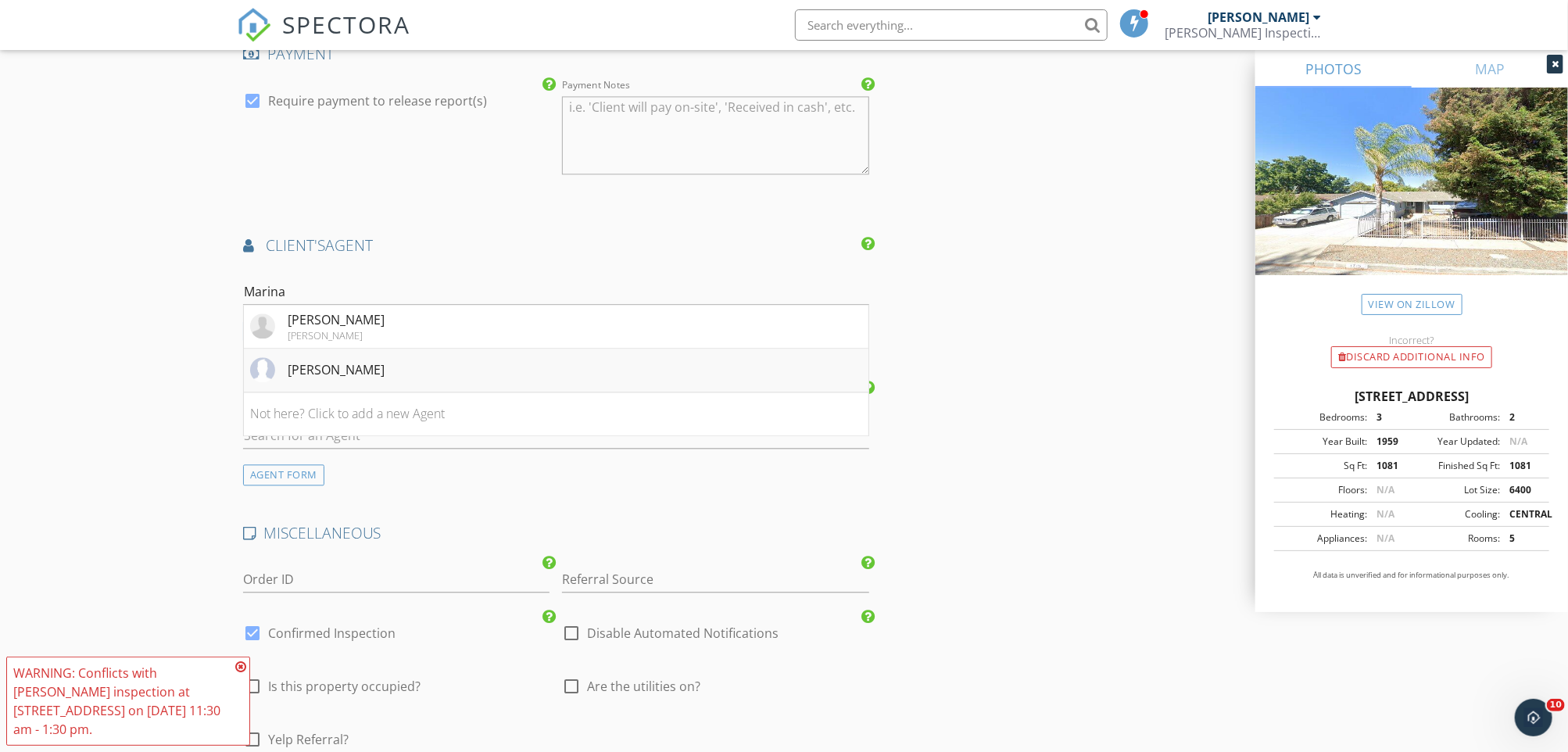
click at [291, 370] on div "Marina Donchishina" at bounding box center [336, 369] width 97 height 18
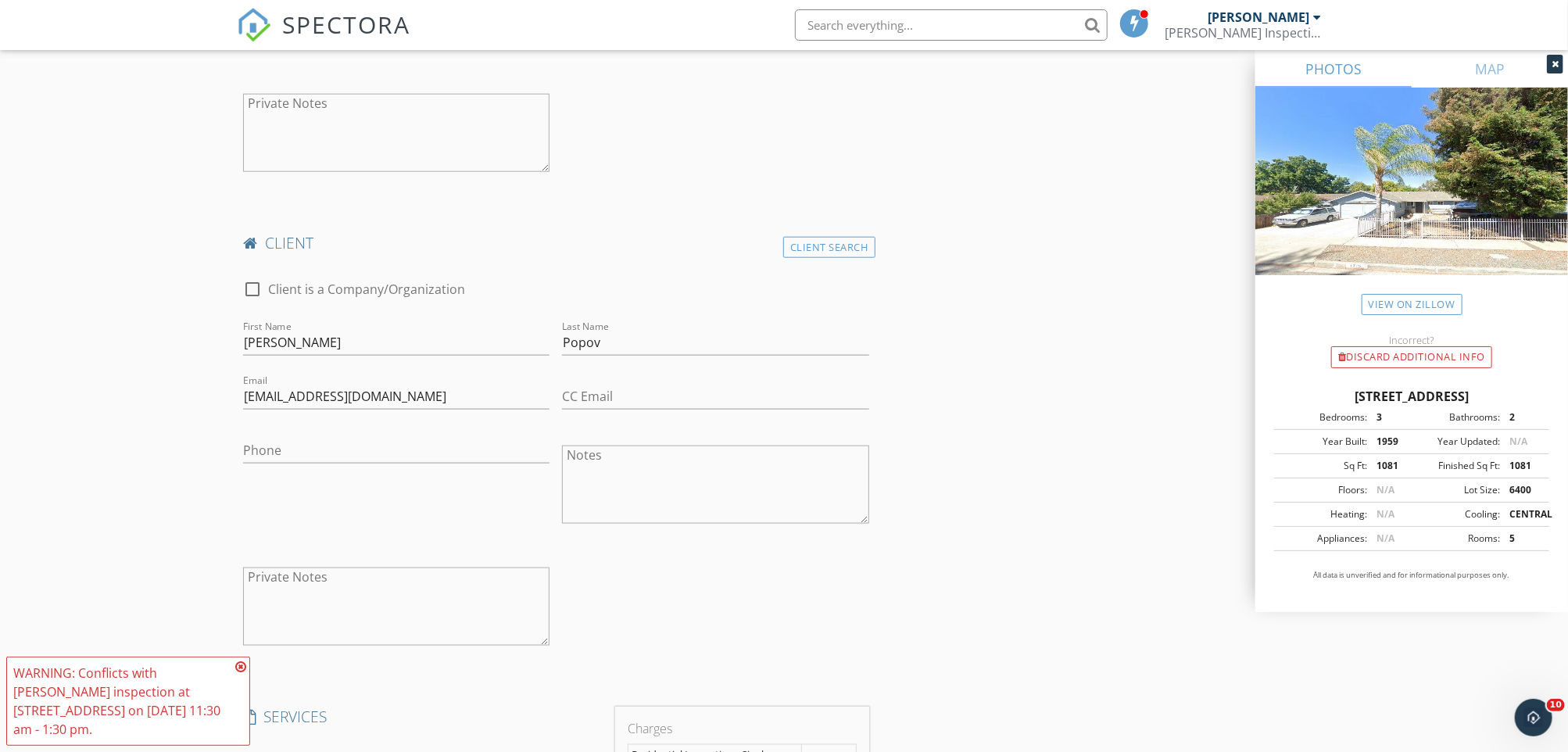
scroll to position [980, 0]
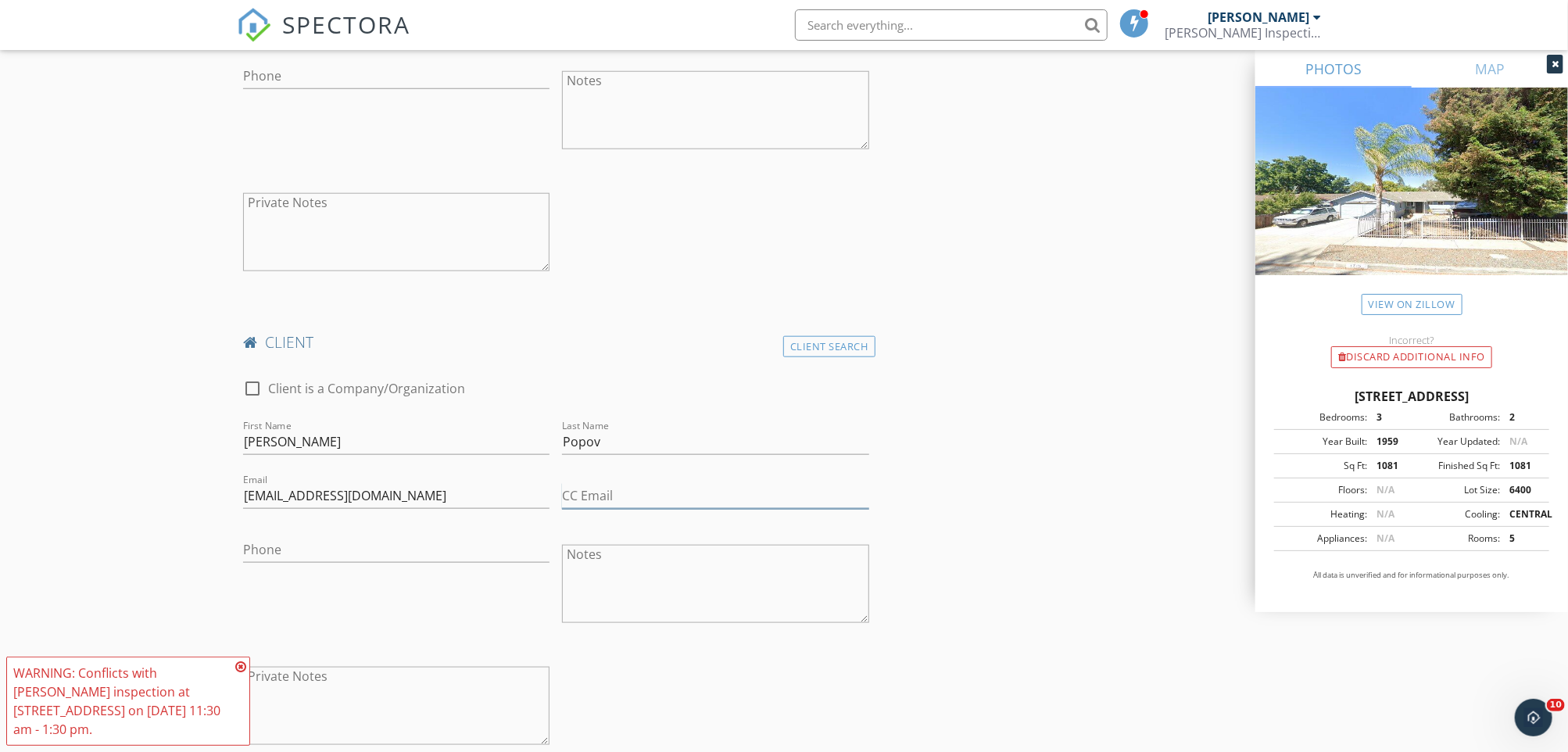
click at [698, 502] on input "CC Email" at bounding box center [715, 496] width 306 height 26
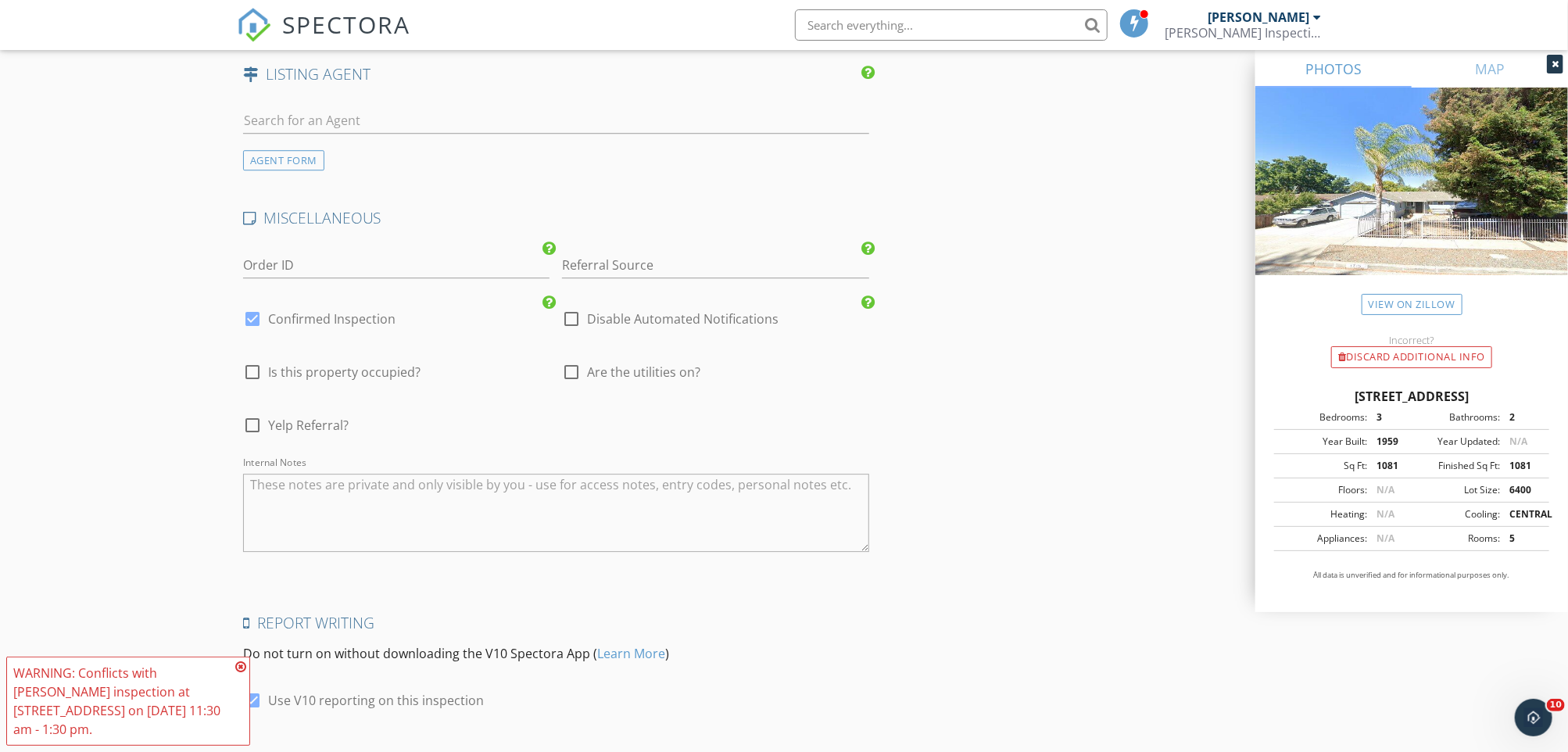
scroll to position [2973, 0]
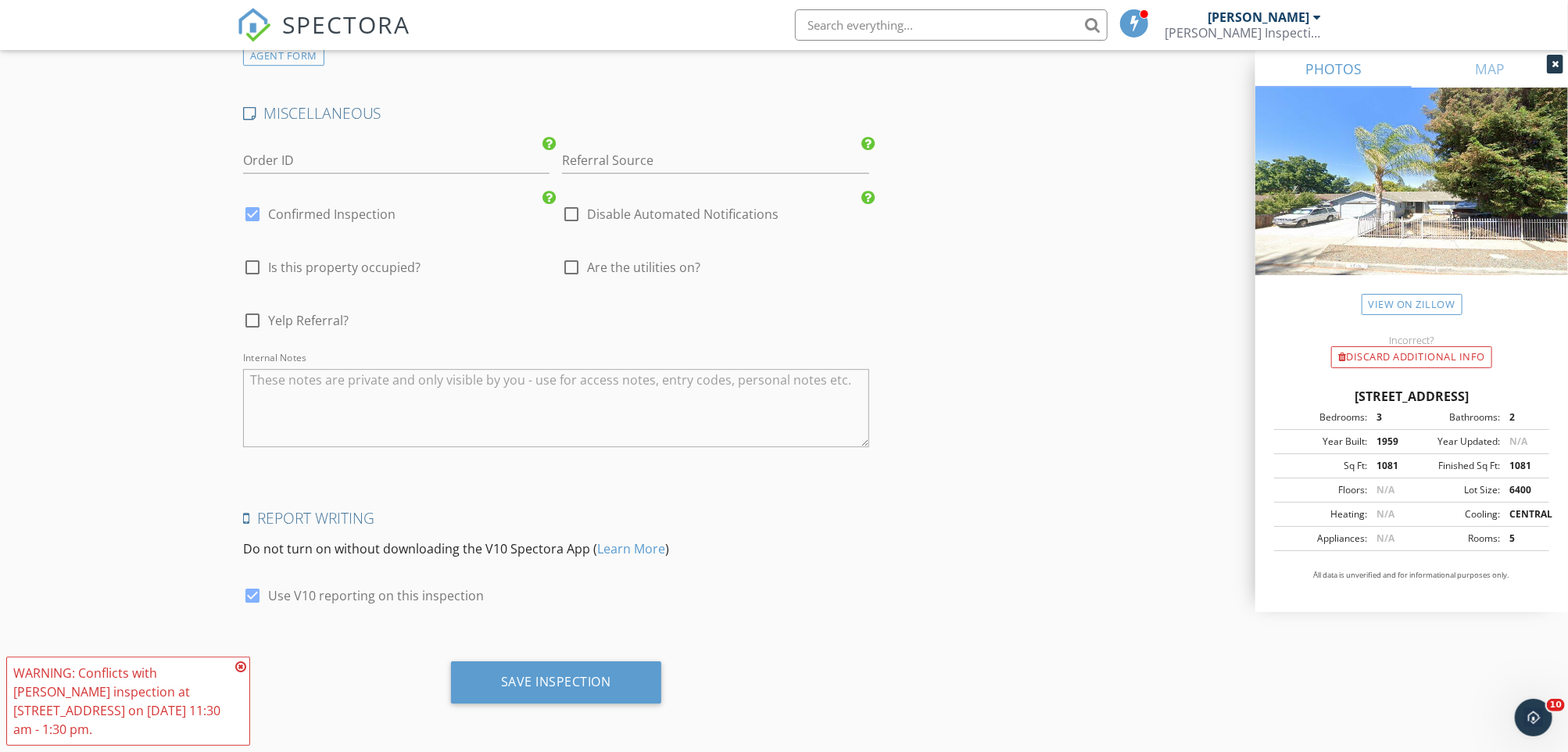
type input "galina.luzyanina@compass.com"
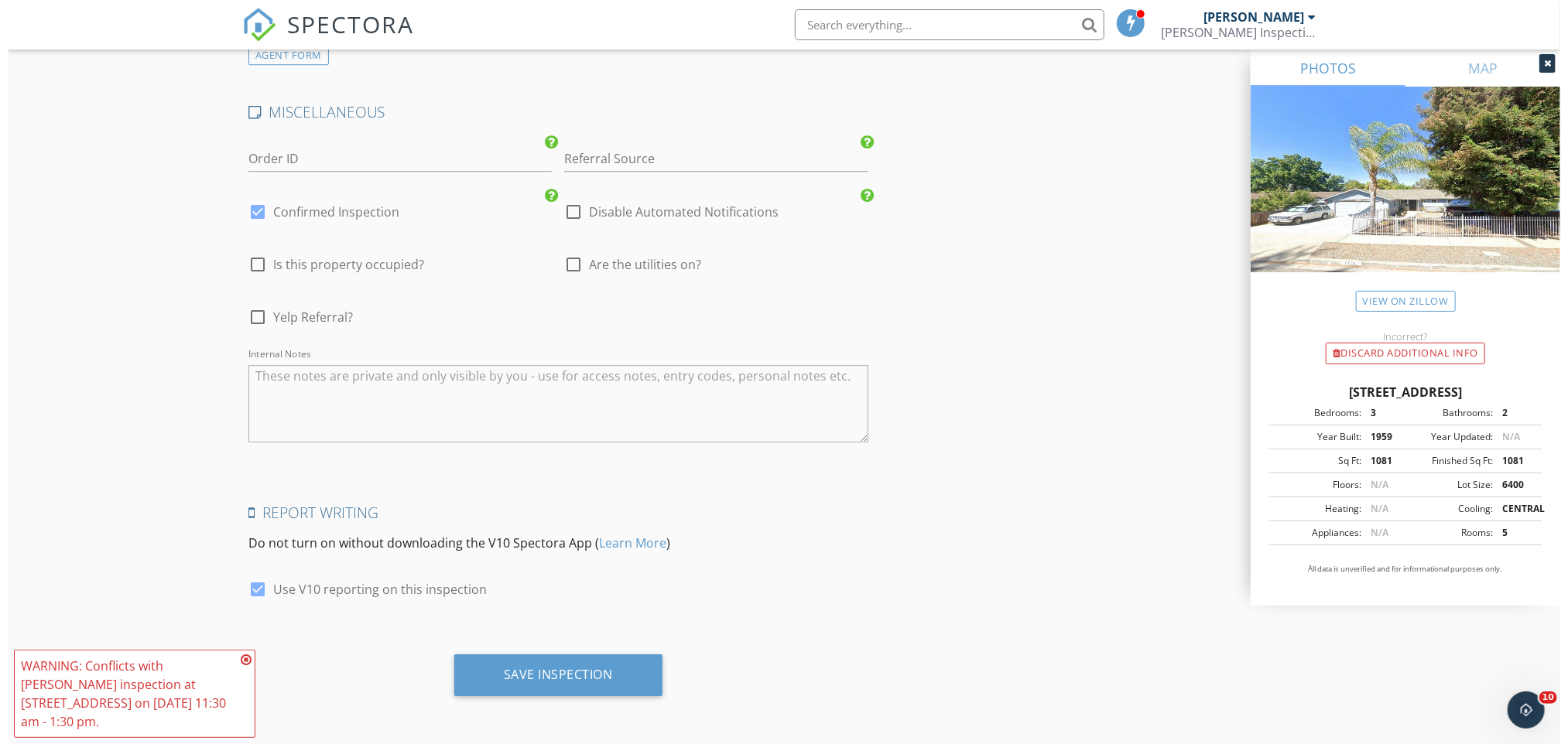
scroll to position [2938, 0]
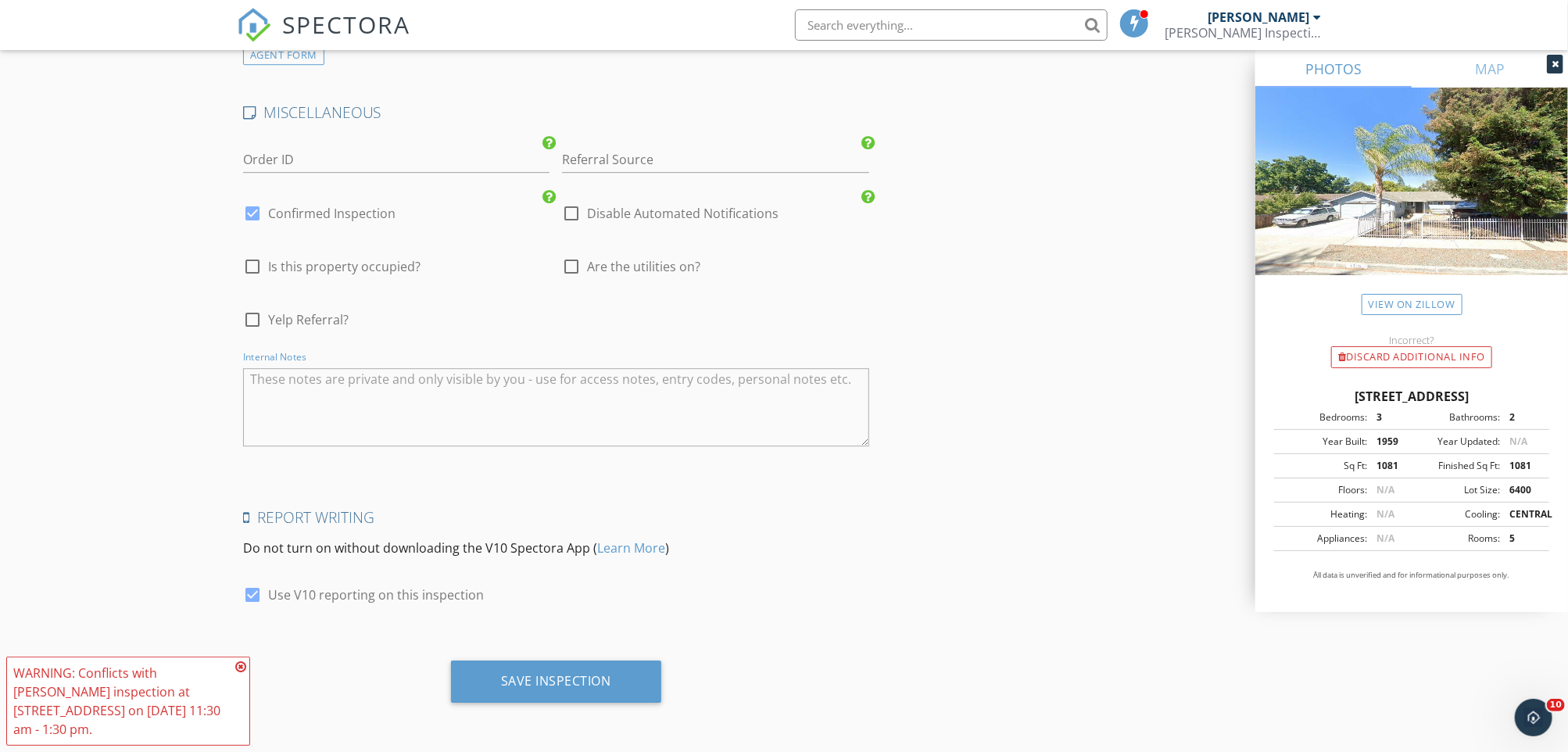
click at [747, 390] on textarea "Internal Notes" at bounding box center [556, 407] width 626 height 78
type textarea "B"
click at [546, 678] on div "Save Inspection" at bounding box center [556, 680] width 110 height 15
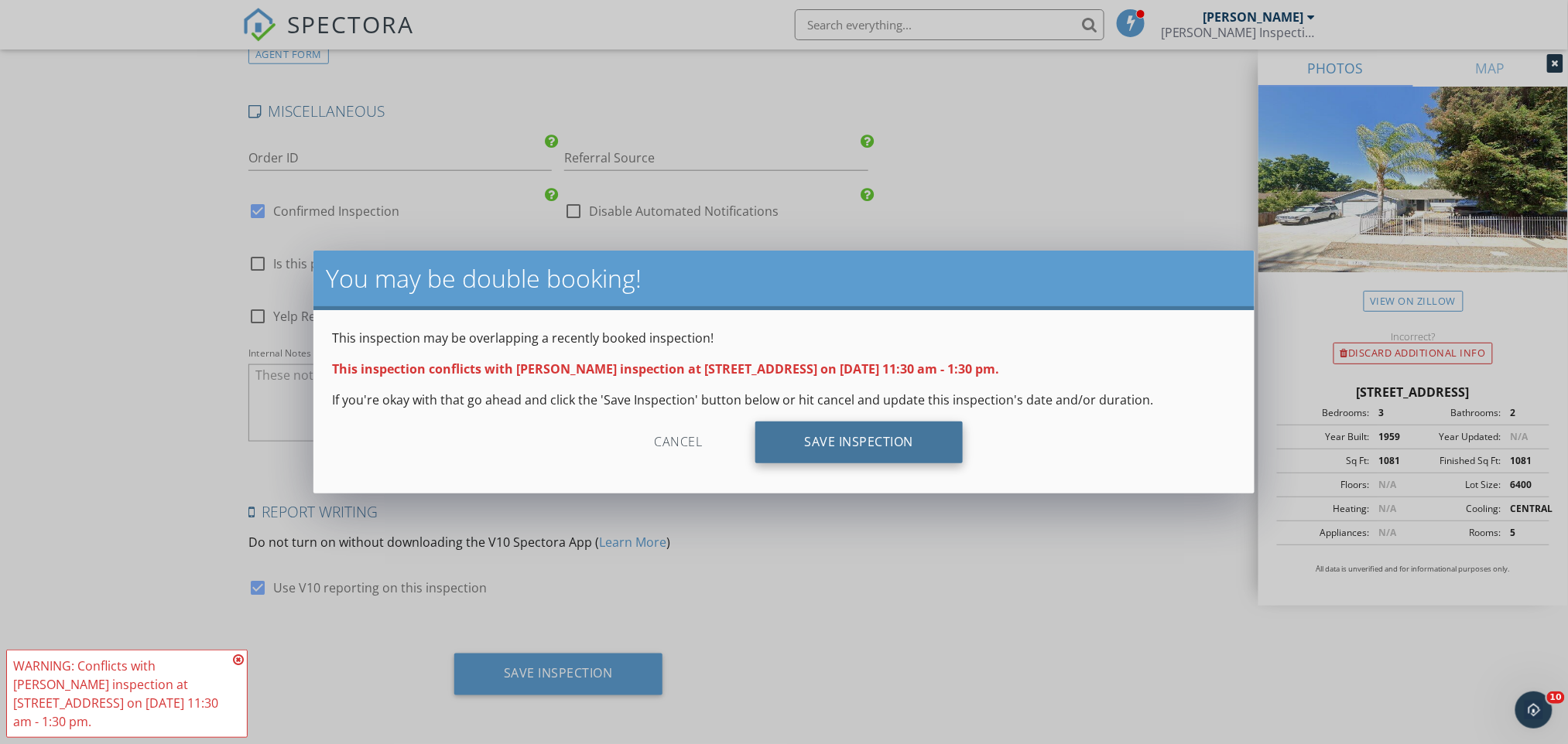
click at [910, 447] on div "Save Inspection" at bounding box center [860, 443] width 209 height 42
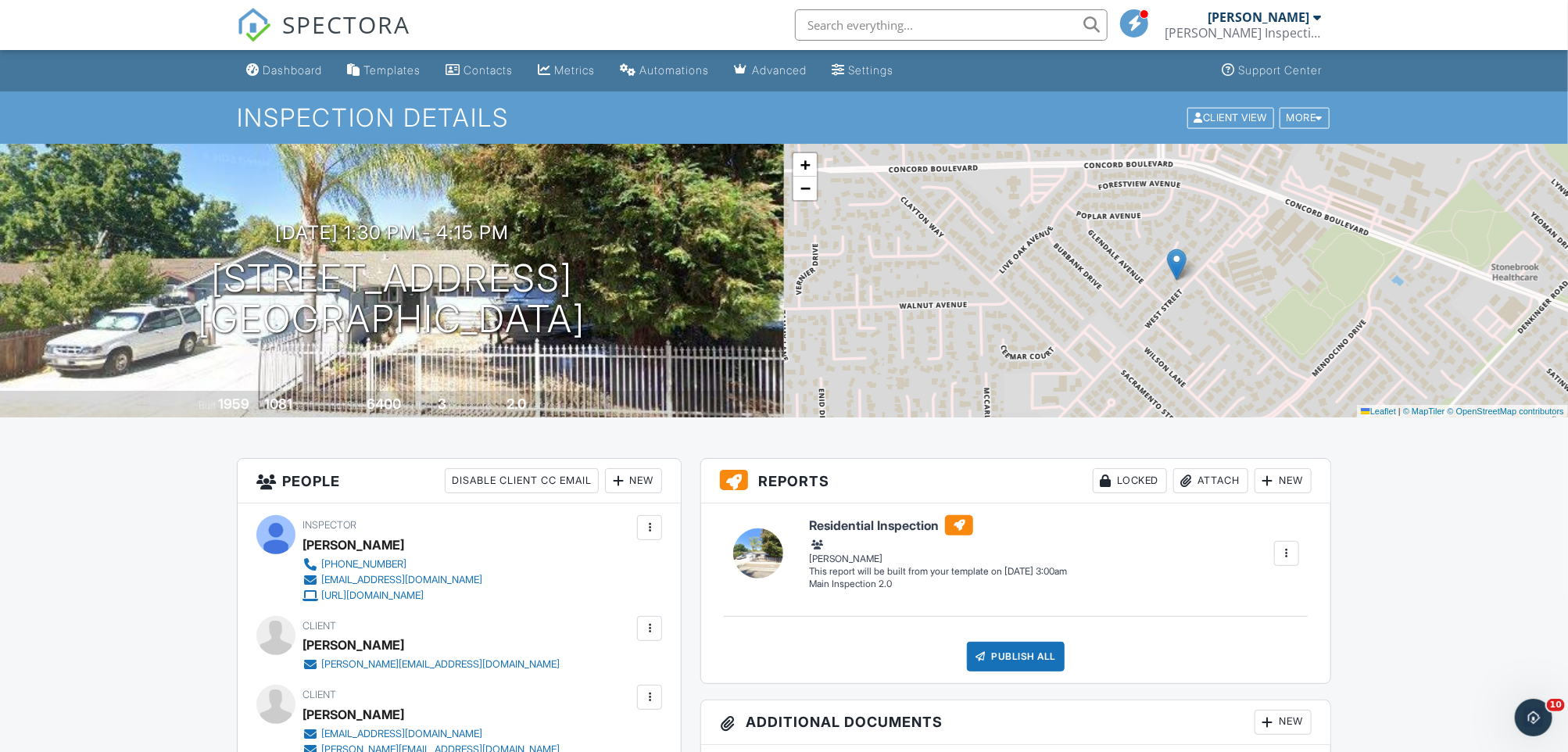
click at [976, 22] on input "text" at bounding box center [952, 25] width 313 height 31
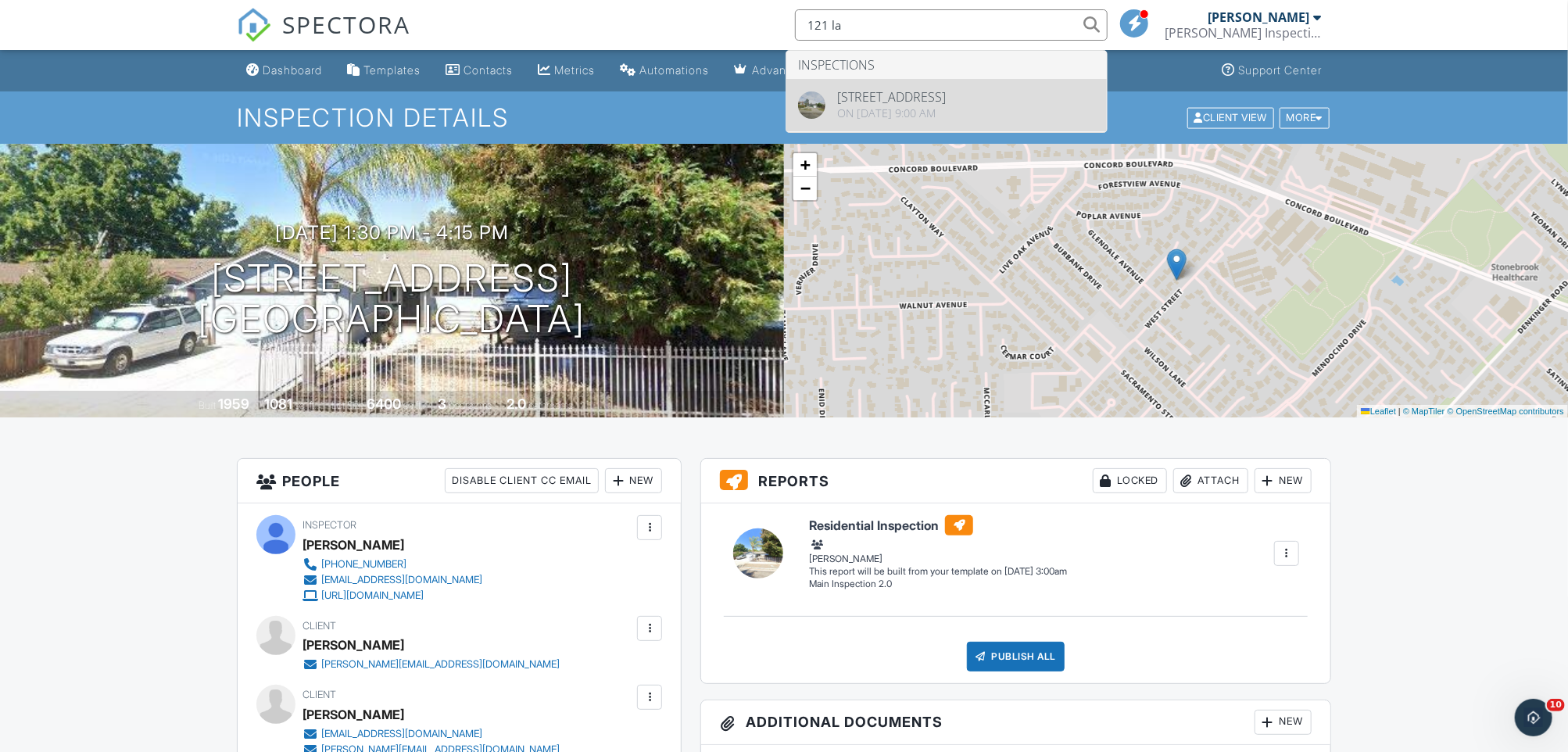
type input "121 la"
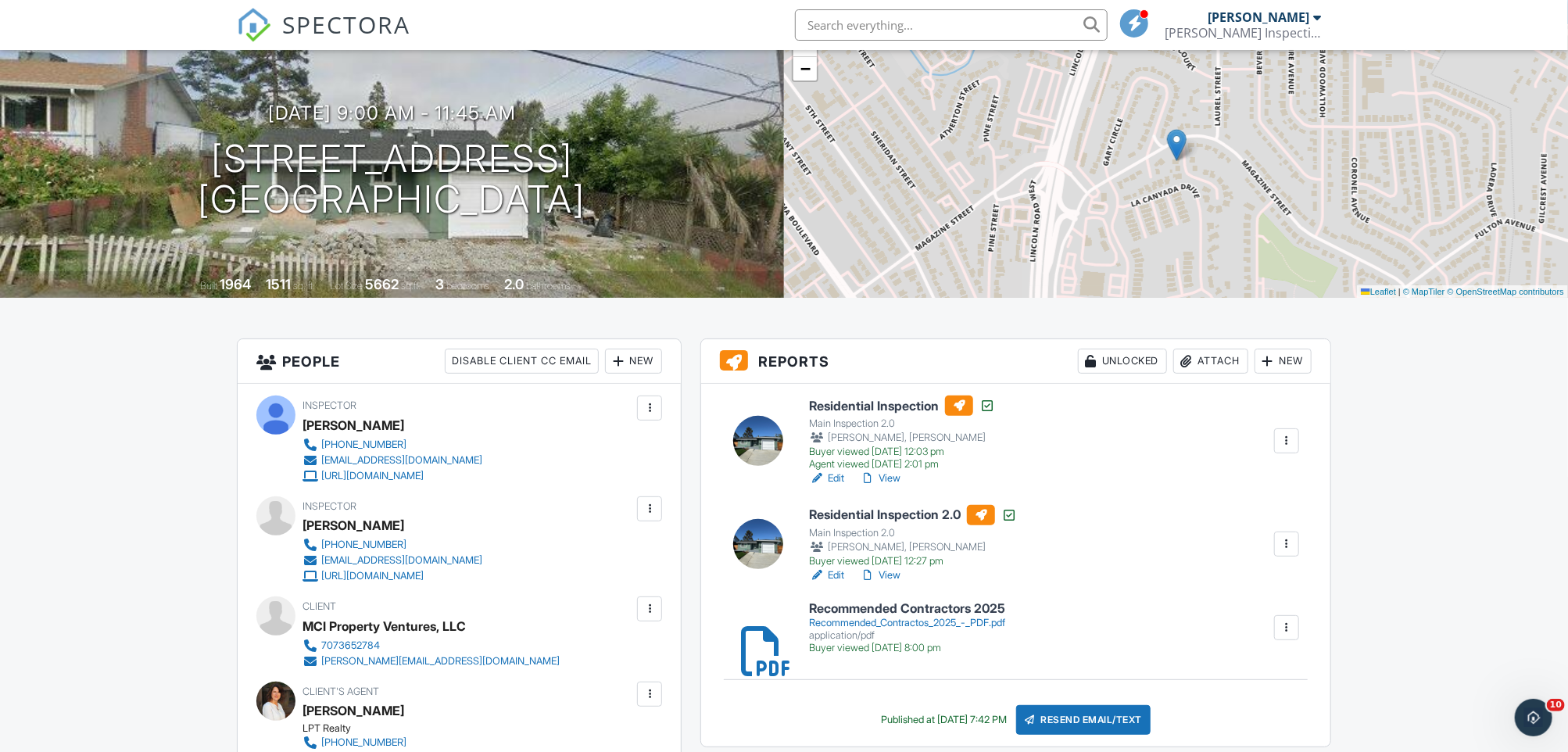
scroll to position [121, 0]
click at [841, 569] on link "Edit" at bounding box center [826, 574] width 35 height 15
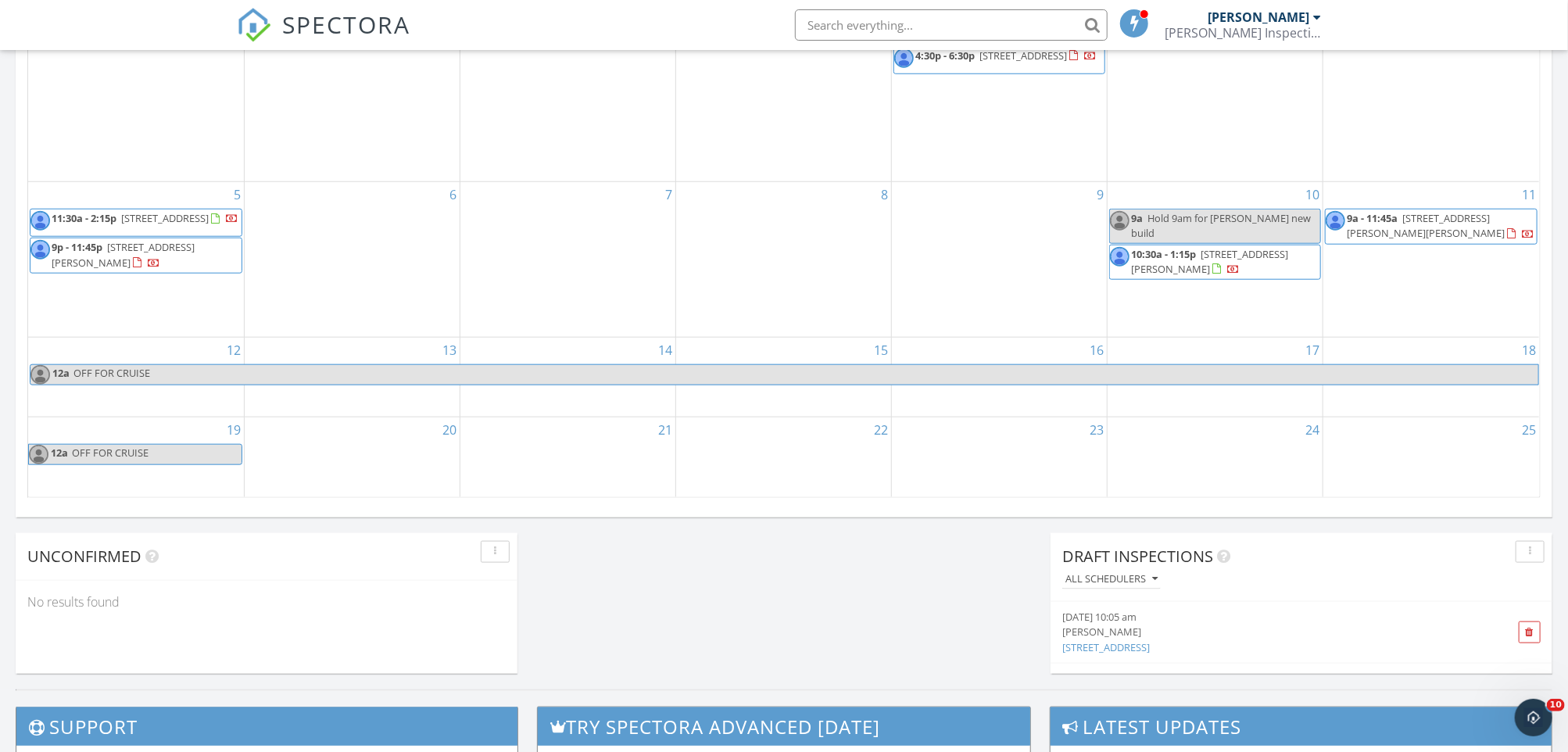
scroll to position [881, 0]
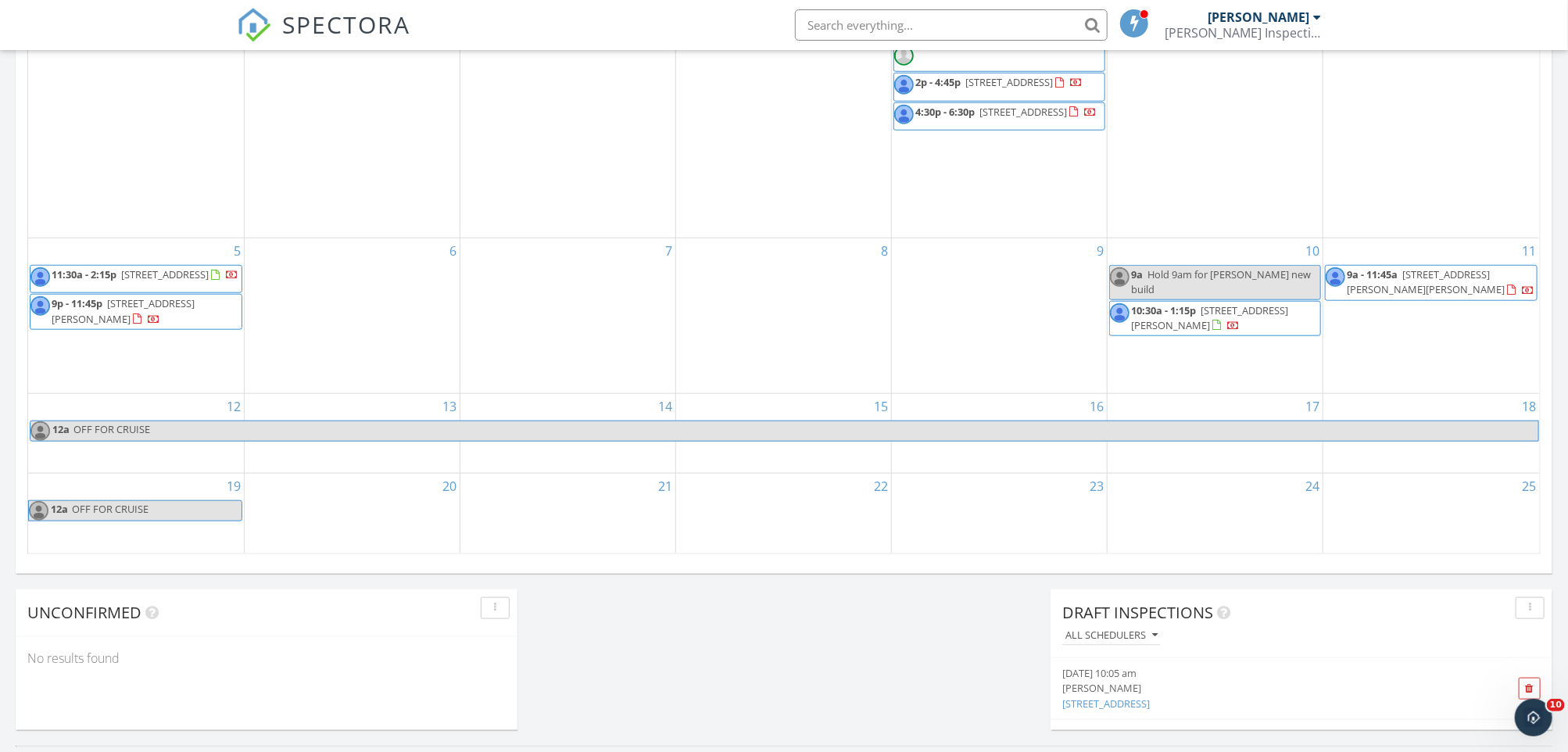
click at [184, 281] on span "[STREET_ADDRESS]" at bounding box center [164, 275] width 88 height 14
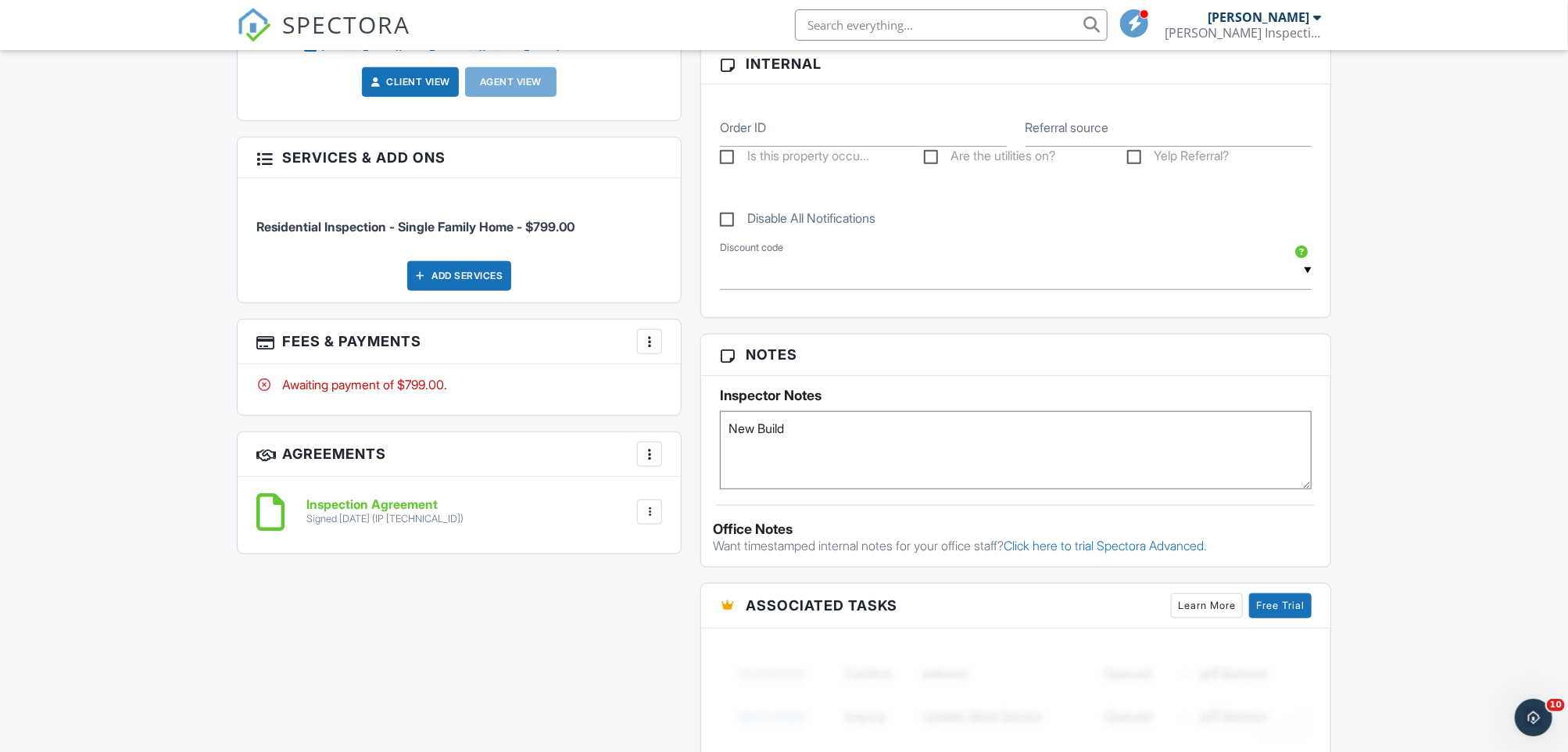
scroll to position [755, 0]
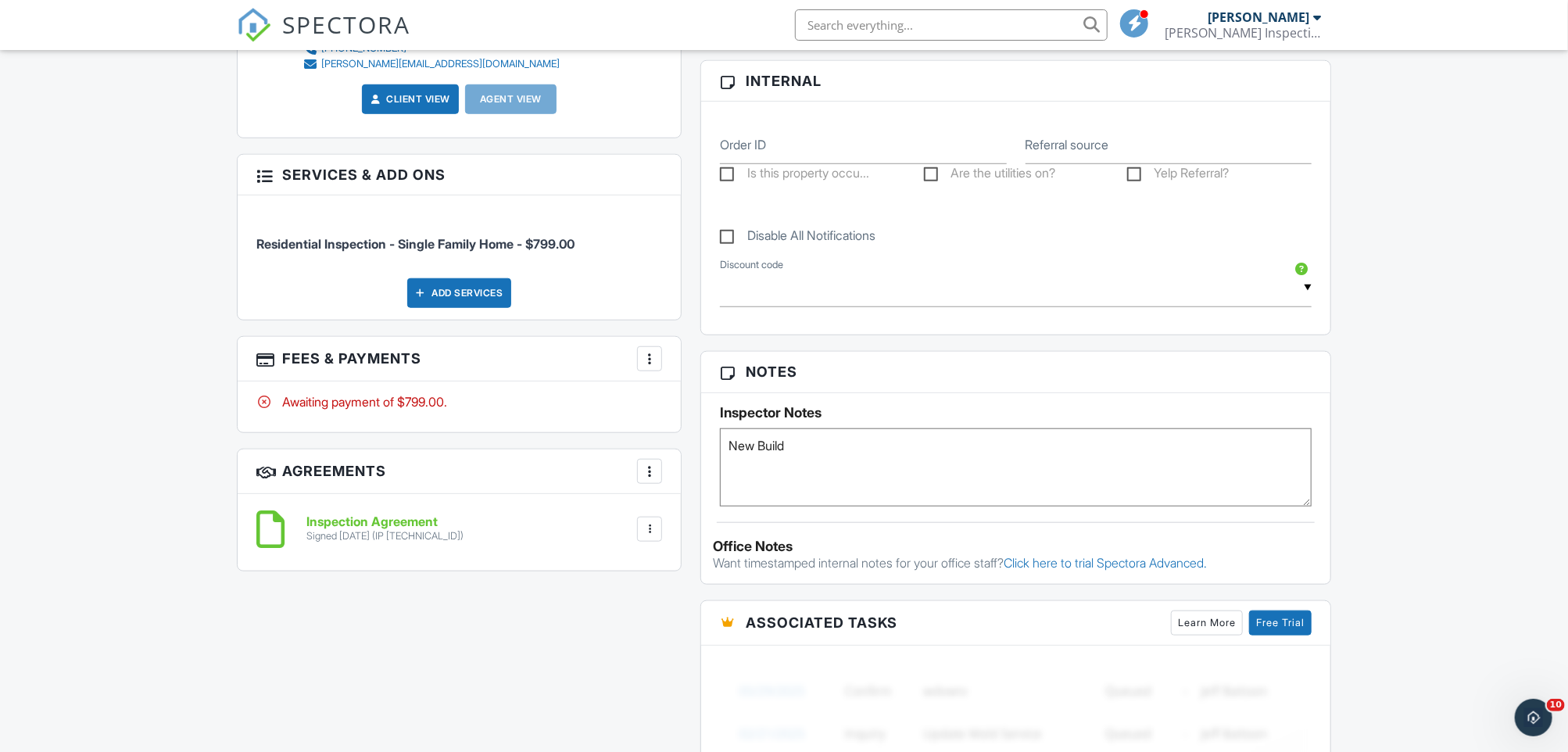
click at [647, 529] on div at bounding box center [649, 530] width 15 height 15
click at [604, 661] on li "Download" at bounding box center [608, 651] width 89 height 39
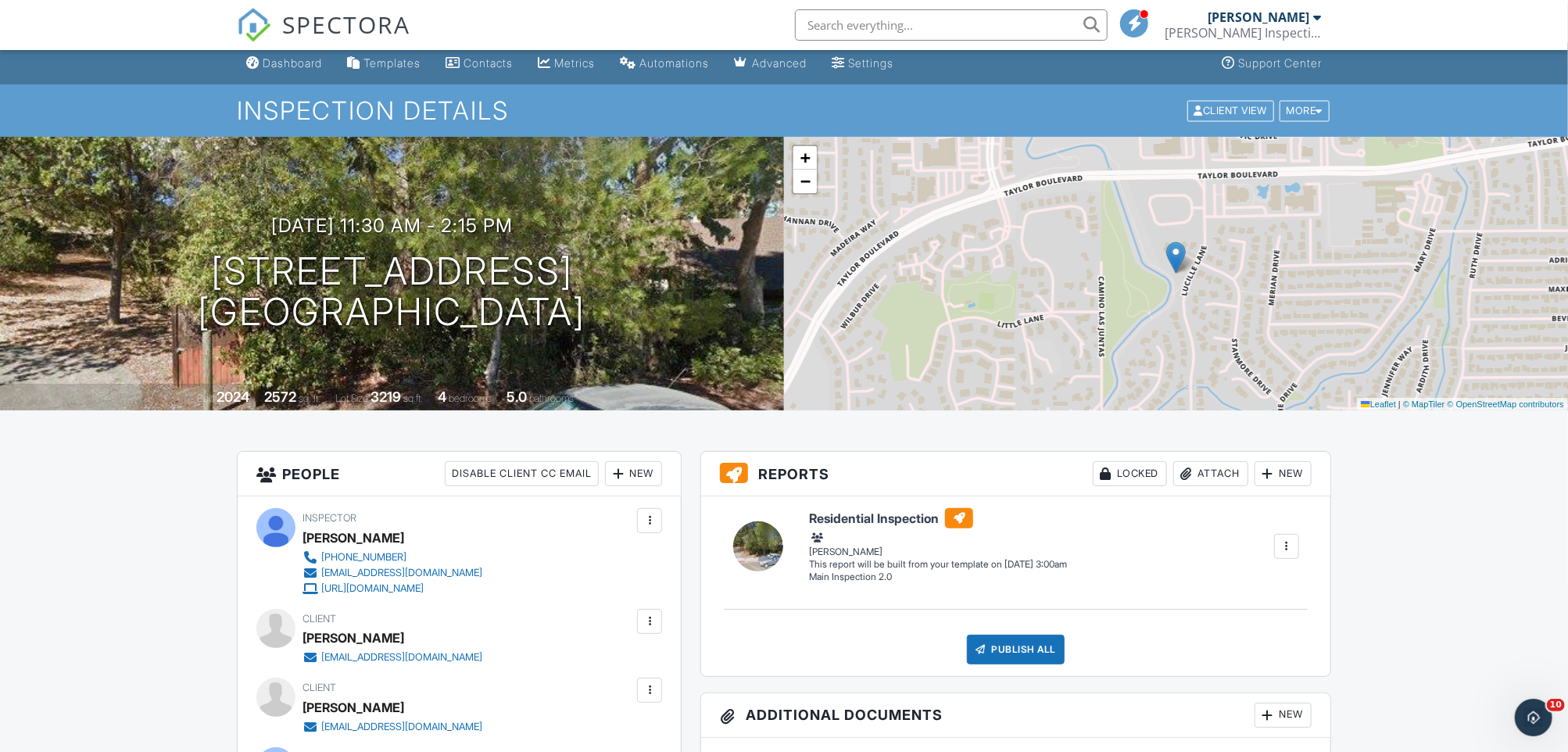
scroll to position [0, 0]
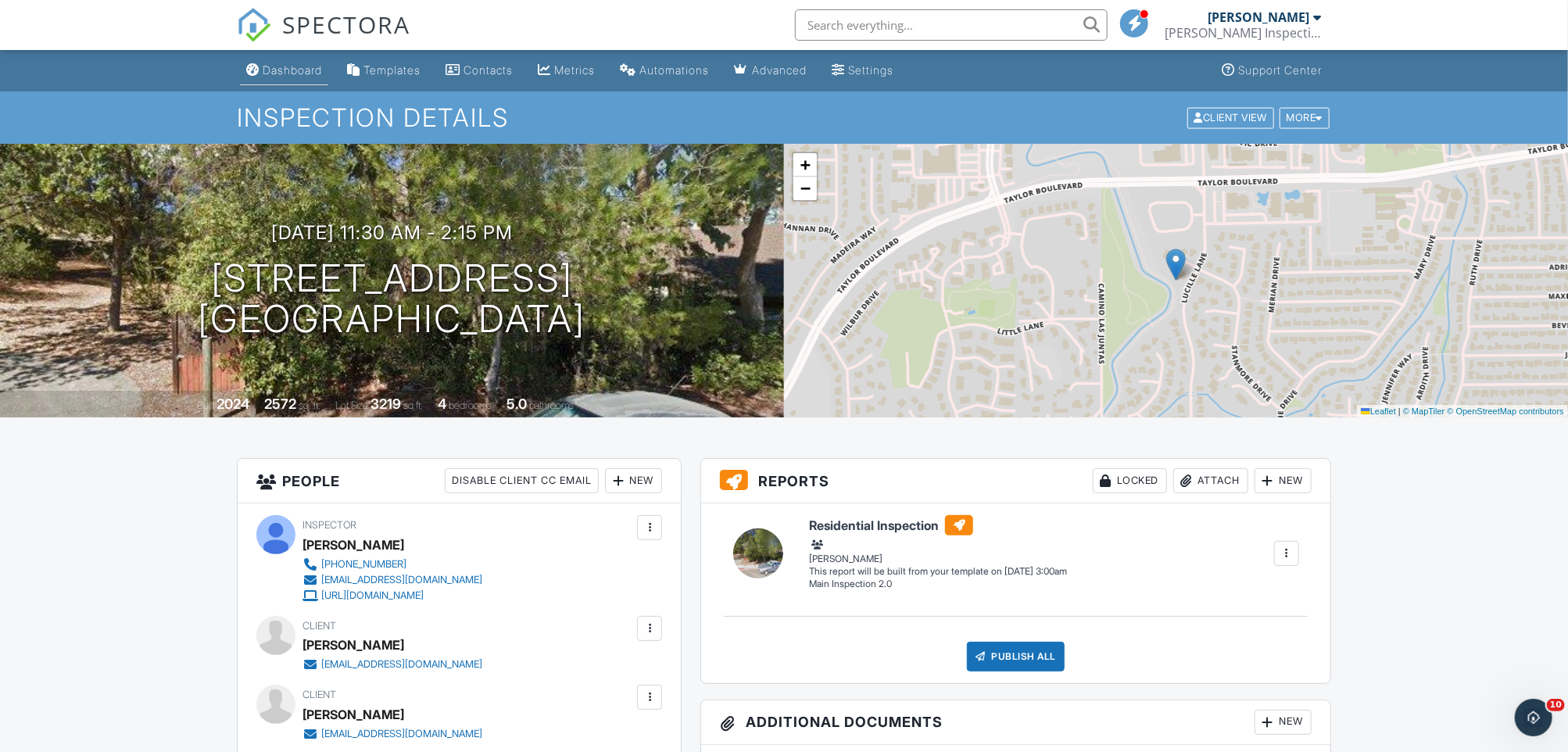
click at [284, 69] on div "Dashboard" at bounding box center [292, 71] width 59 height 14
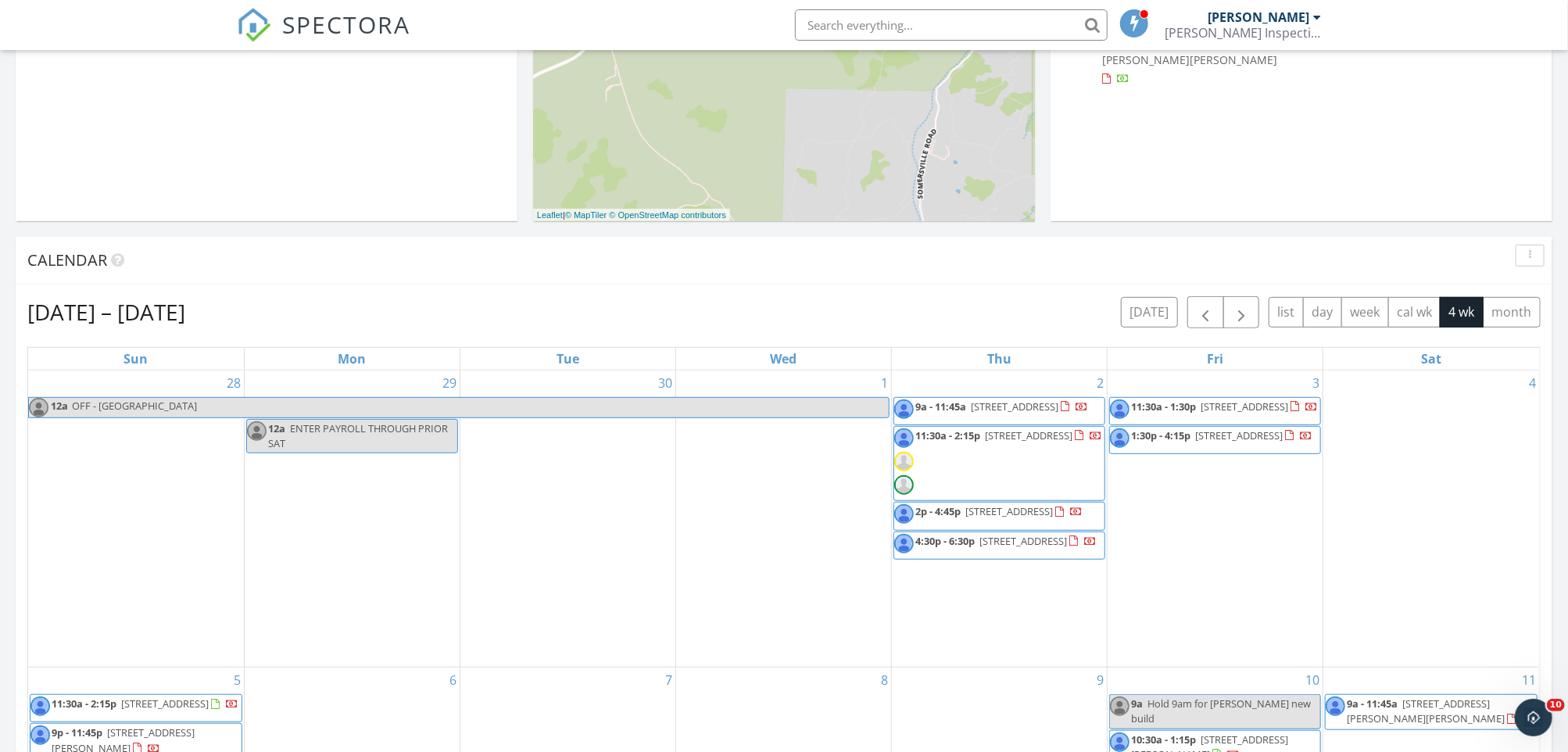
scroll to position [530, 0]
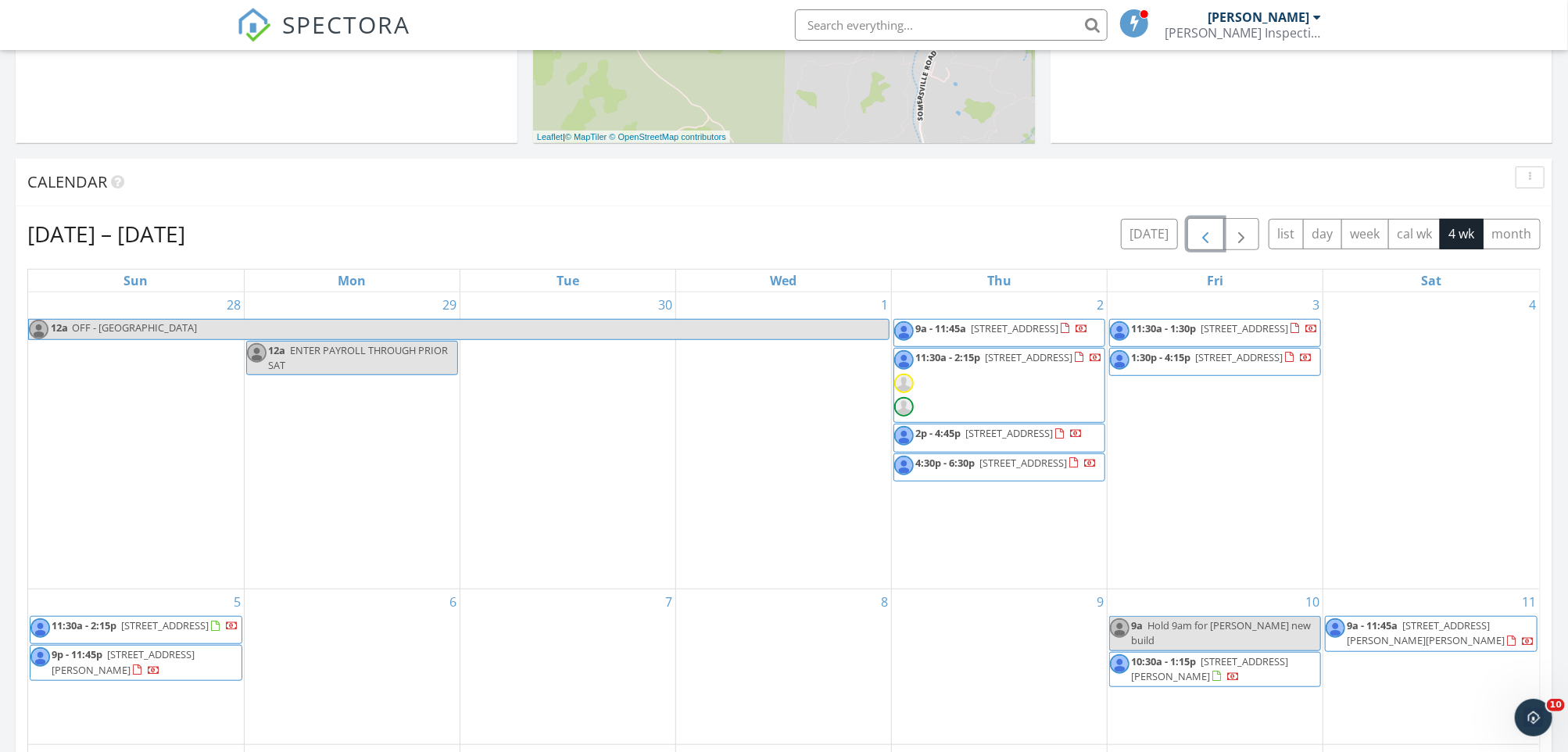
click at [1201, 231] on span "button" at bounding box center [1205, 234] width 18 height 18
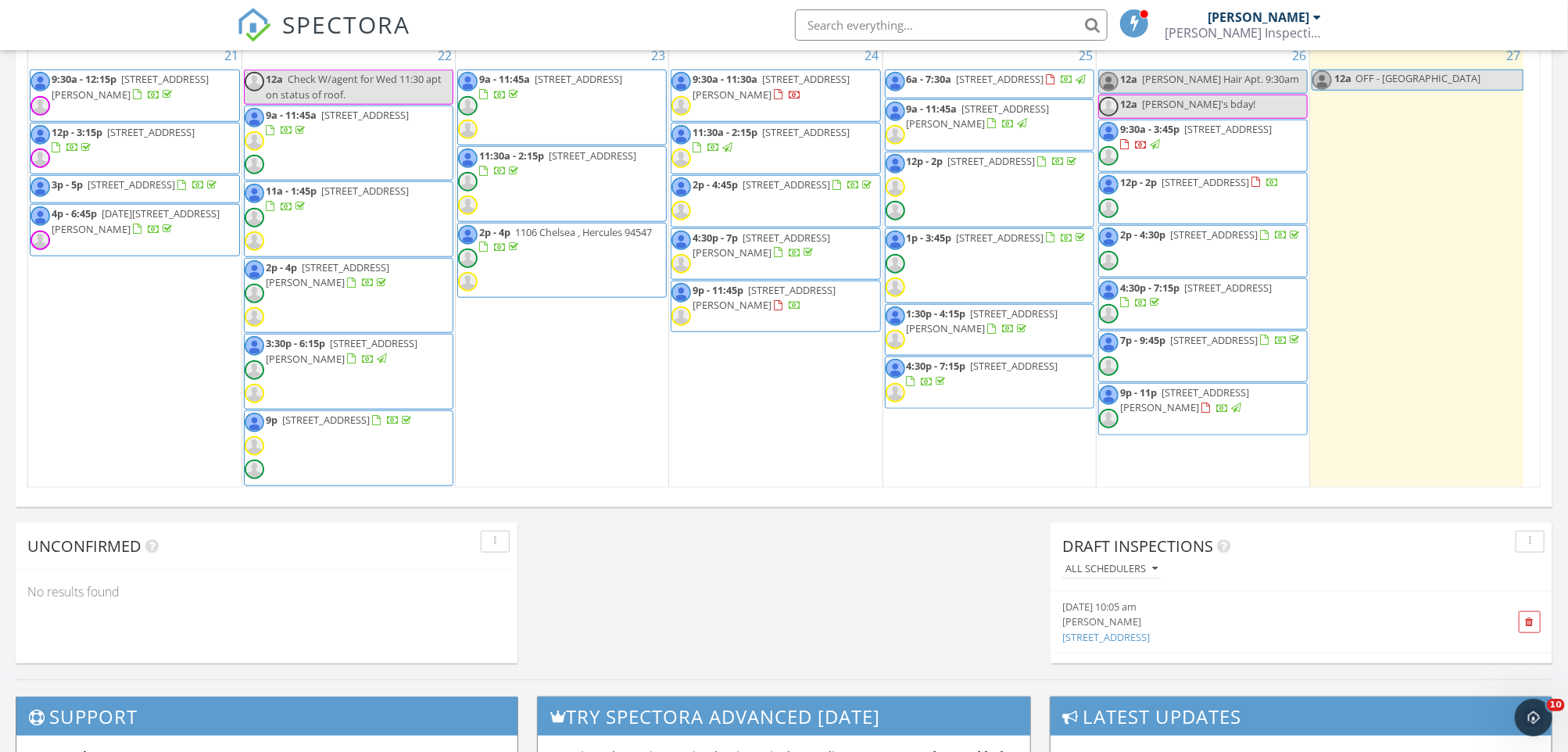
scroll to position [946, 0]
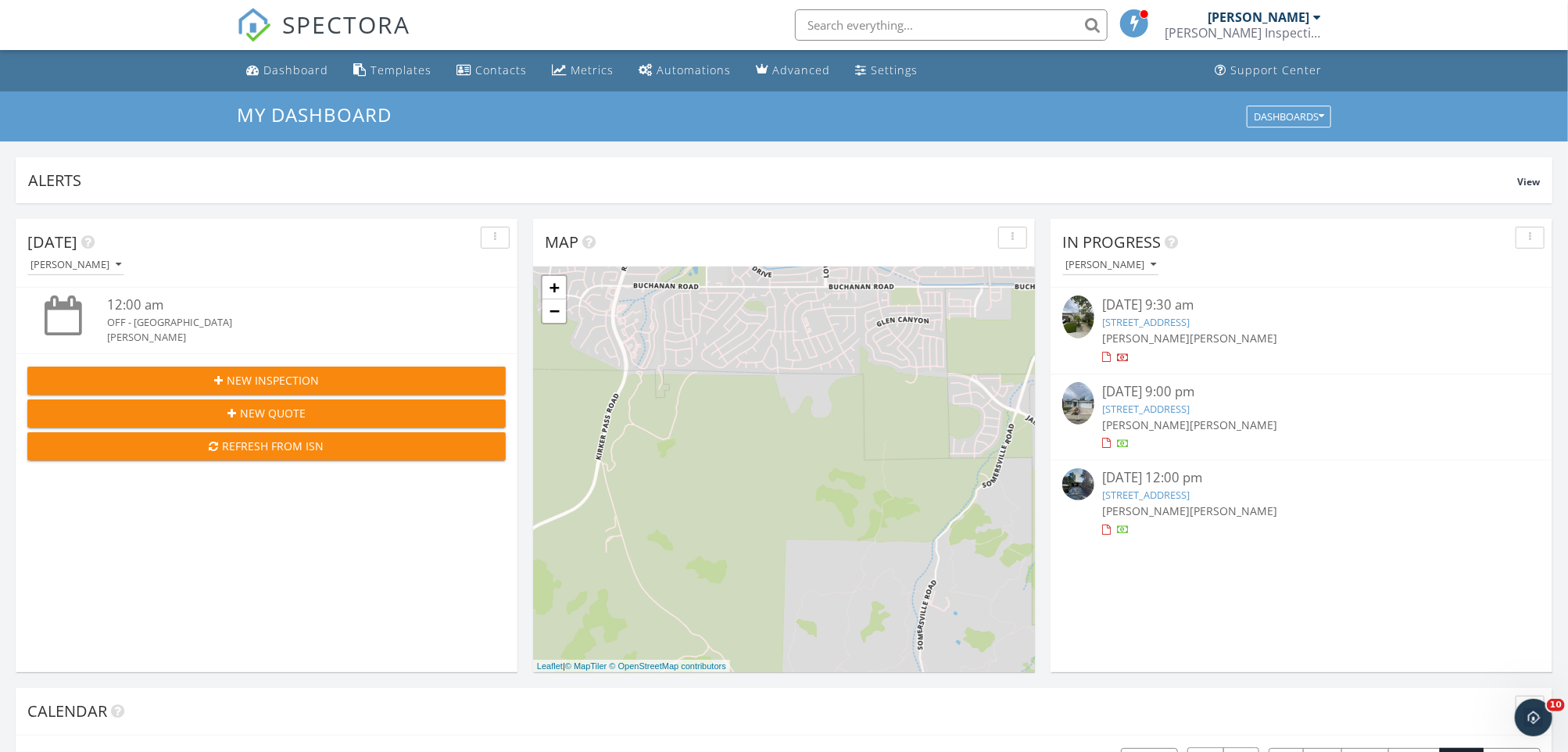
click at [1183, 323] on link "3024 Sorrelwood Dr, San Ramon, CA 94582" at bounding box center [1146, 322] width 88 height 14
click at [1189, 406] on link "[STREET_ADDRESS]" at bounding box center [1146, 409] width 88 height 14
click at [1189, 496] on link "[STREET_ADDRESS]" at bounding box center [1146, 495] width 88 height 14
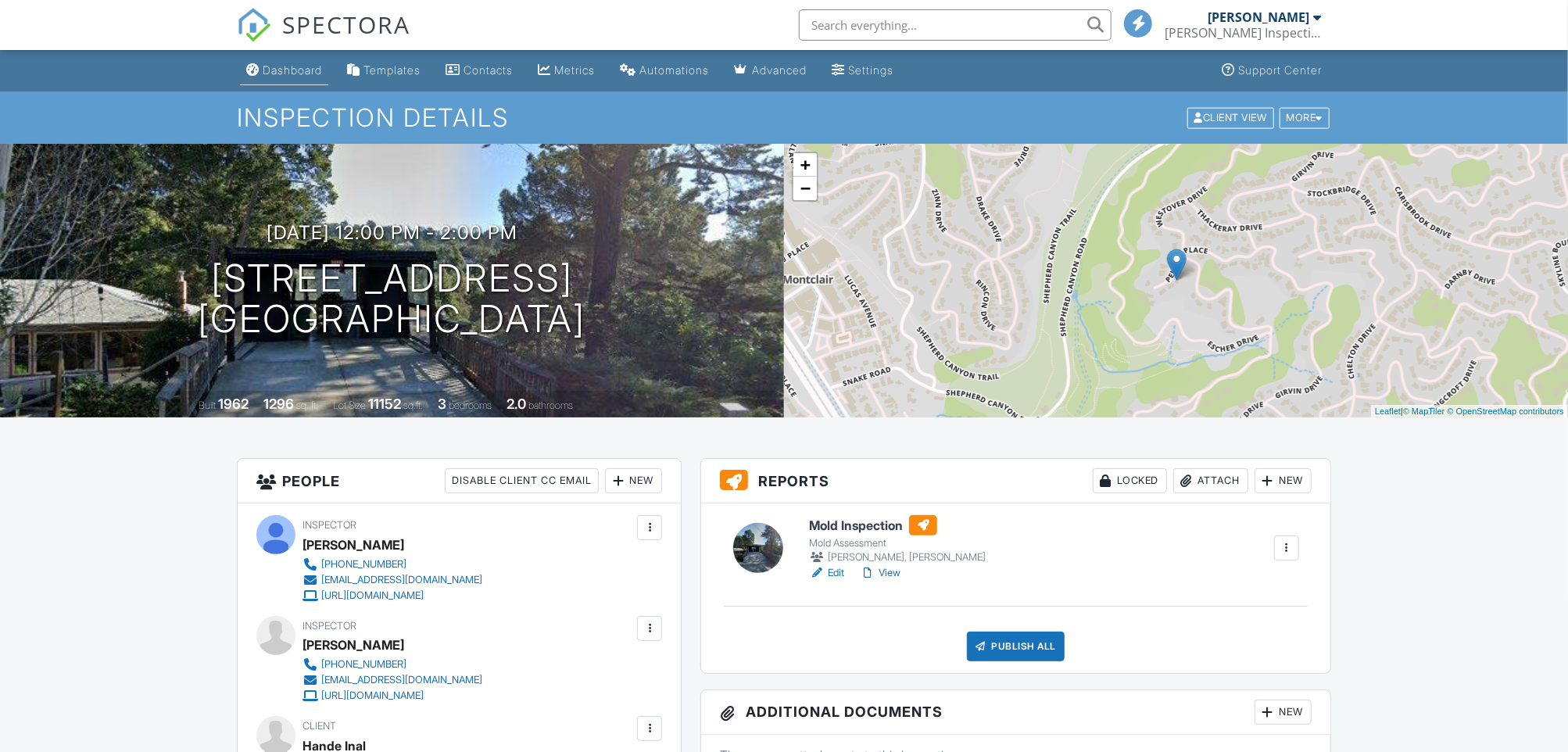
click at [297, 69] on div "Dashboard" at bounding box center [292, 71] width 59 height 14
